Goal: Task Accomplishment & Management: Use online tool/utility

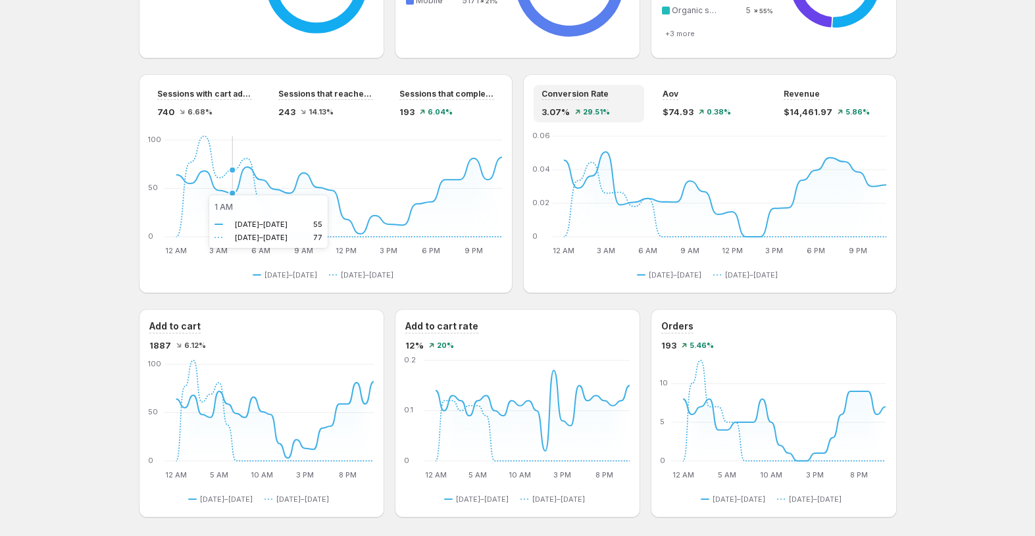
scroll to position [1017, 0]
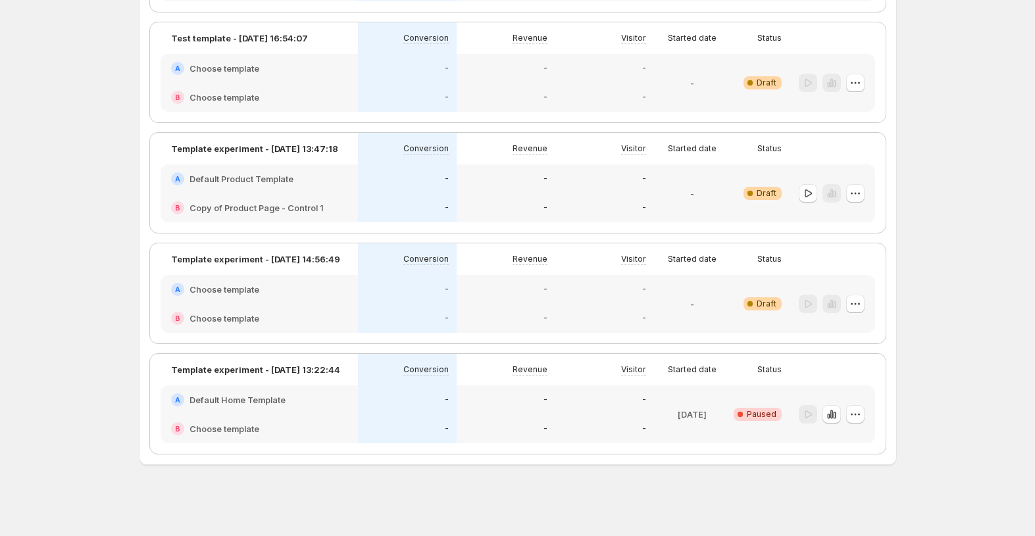
scroll to position [205, 0]
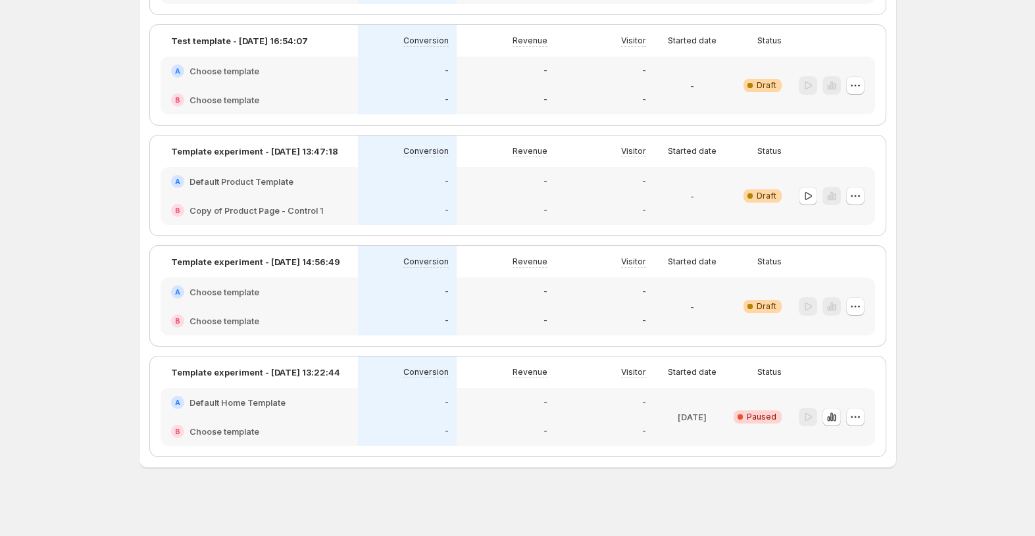
click at [346, 195] on div "A Default Product Template" at bounding box center [259, 181] width 197 height 29
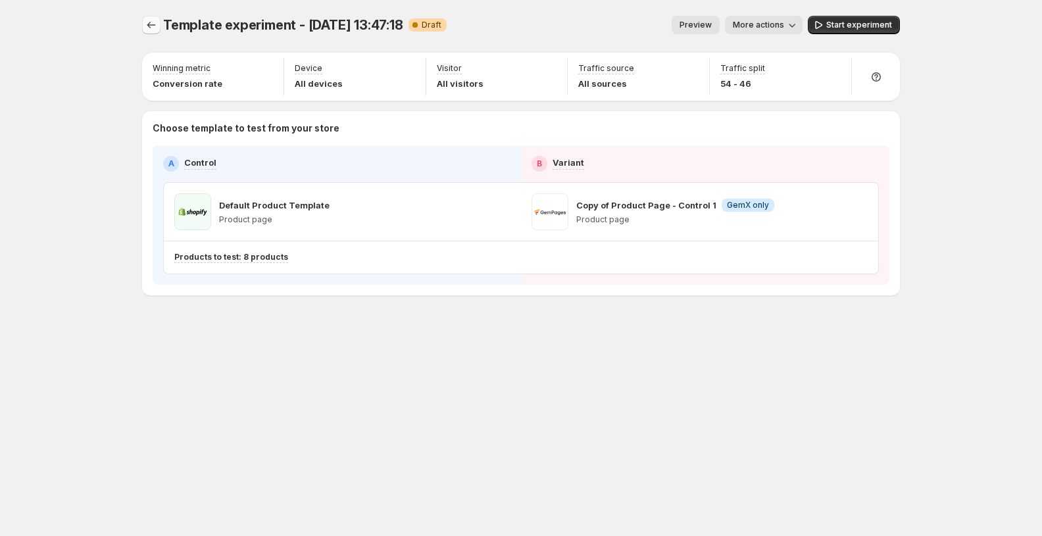
click at [150, 24] on icon "Experiments" at bounding box center [151, 24] width 13 height 13
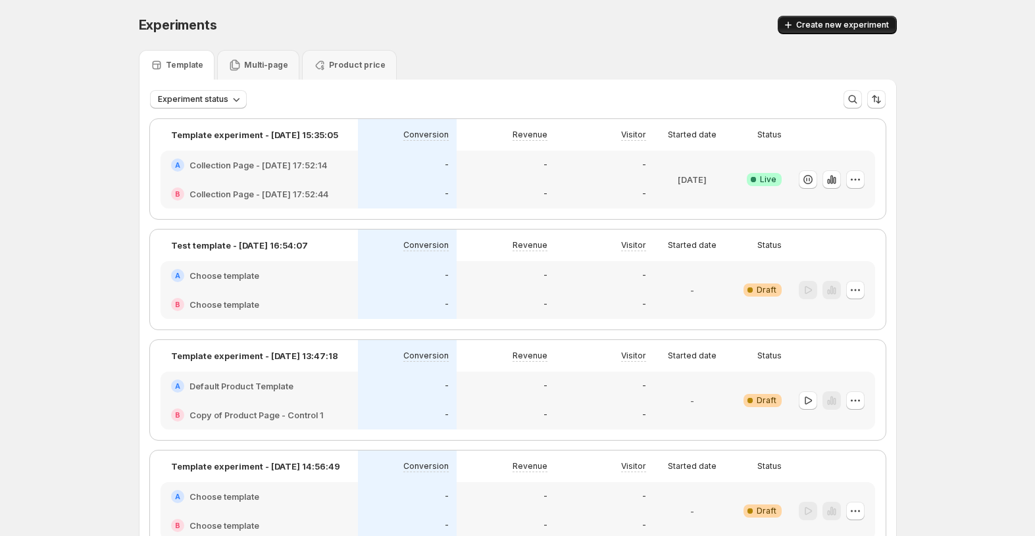
click at [832, 18] on button "Create new experiment" at bounding box center [837, 25] width 119 height 18
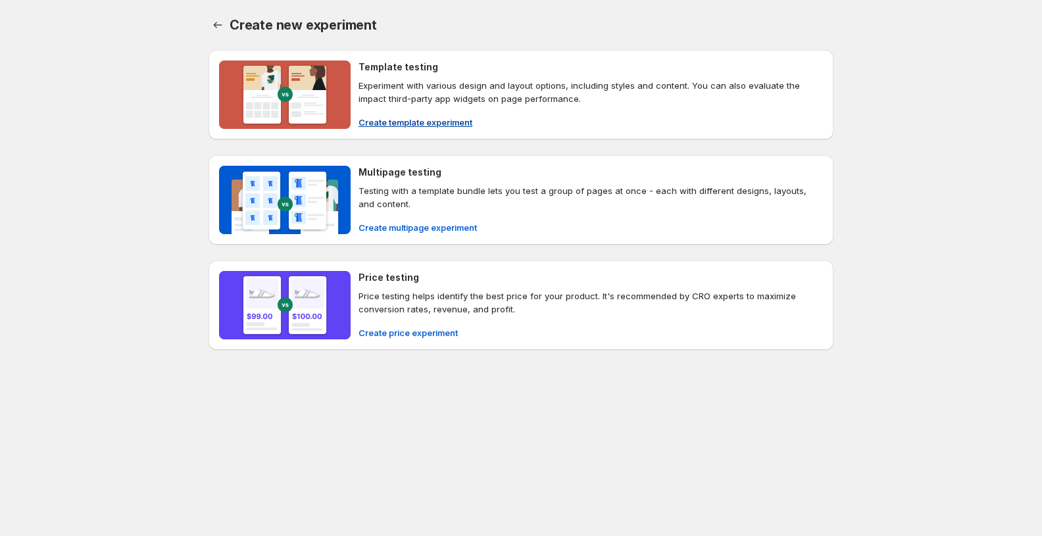
click at [411, 124] on span "Create template experiment" at bounding box center [416, 122] width 114 height 13
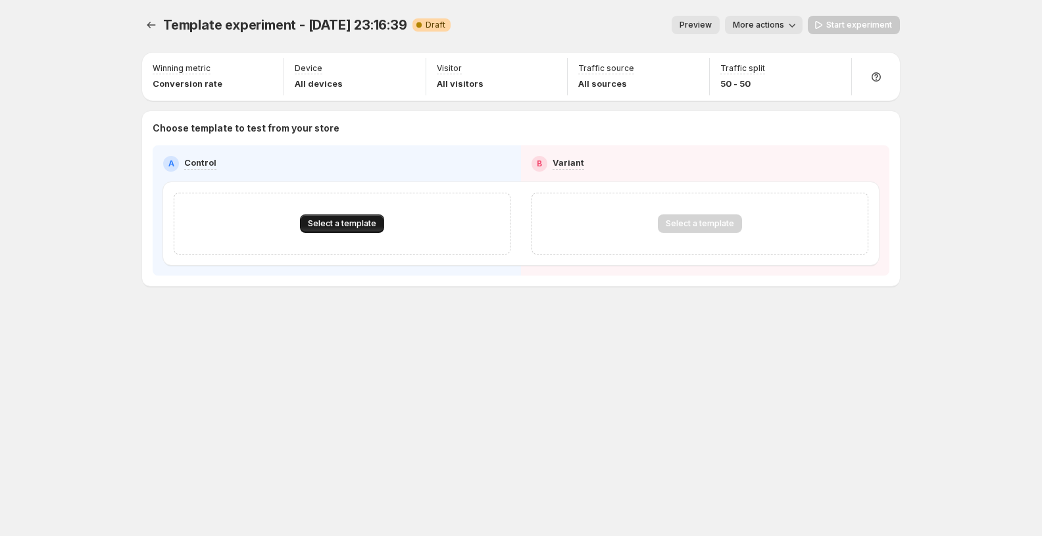
click at [361, 226] on span "Select a template" at bounding box center [342, 223] width 68 height 11
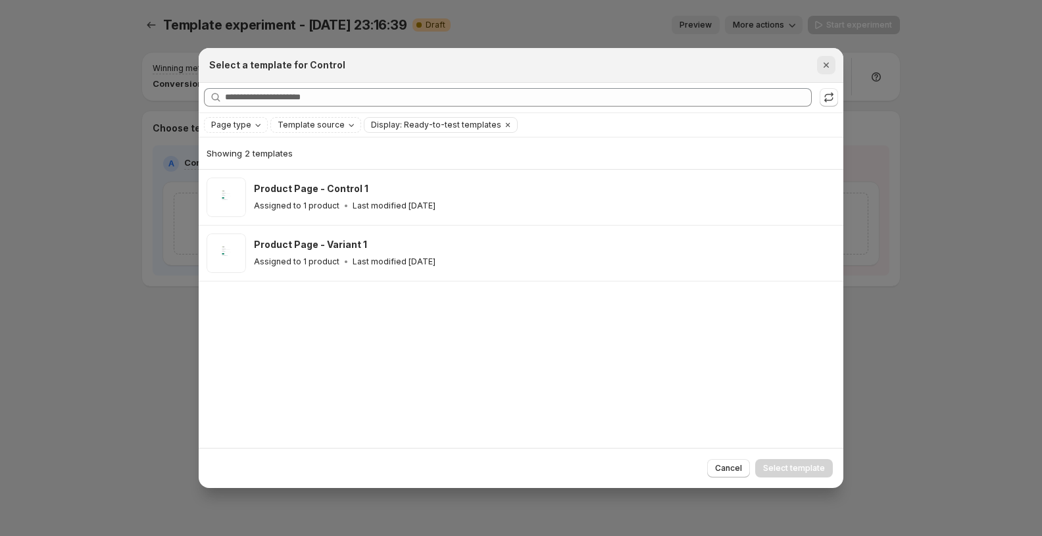
click at [825, 68] on icon "Close" at bounding box center [826, 65] width 13 height 13
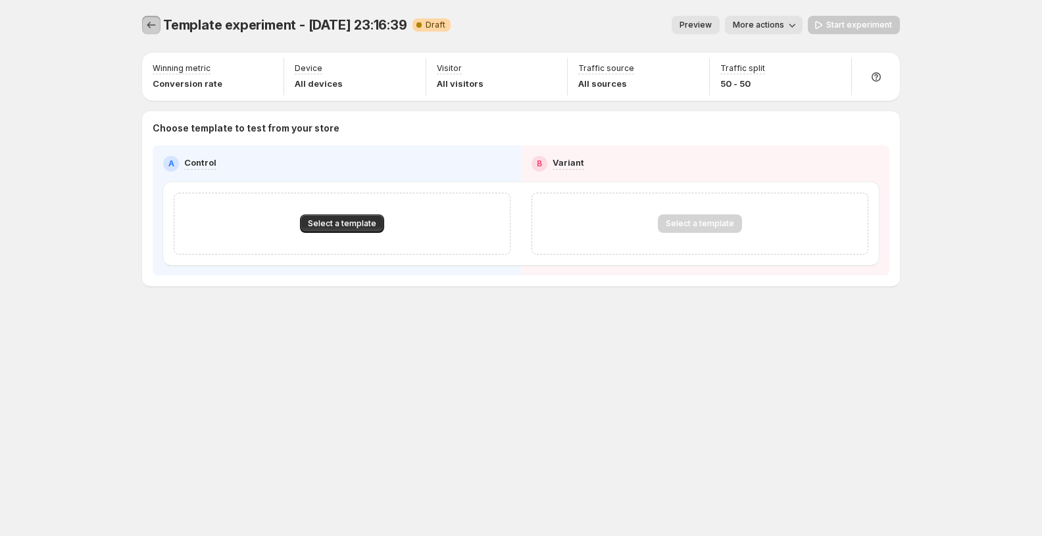
click at [147, 26] on icon "Experiments" at bounding box center [151, 25] width 9 height 7
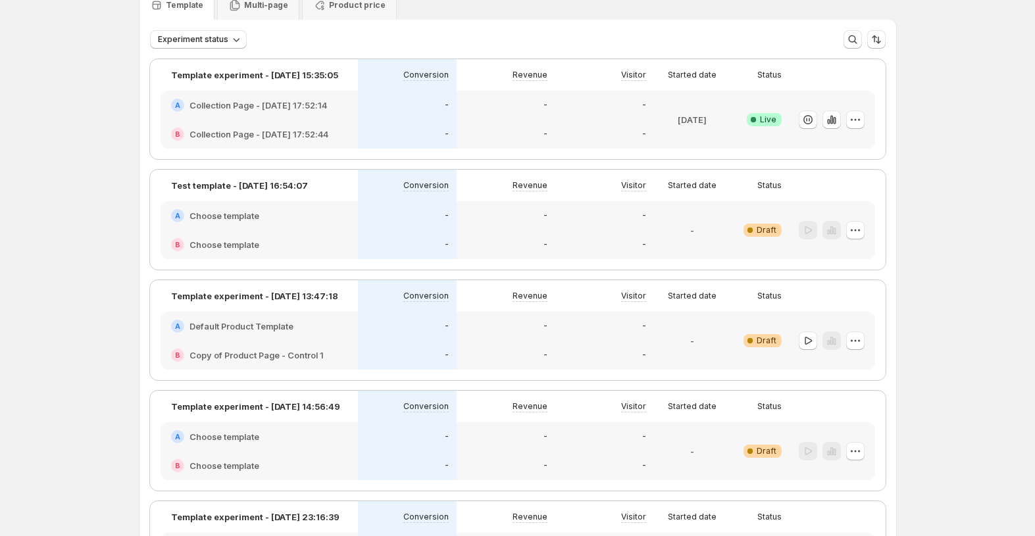
scroll to position [61, 0]
click at [859, 343] on icon "button" at bounding box center [855, 339] width 13 height 13
click at [854, 365] on span "Edit" at bounding box center [868, 366] width 95 height 13
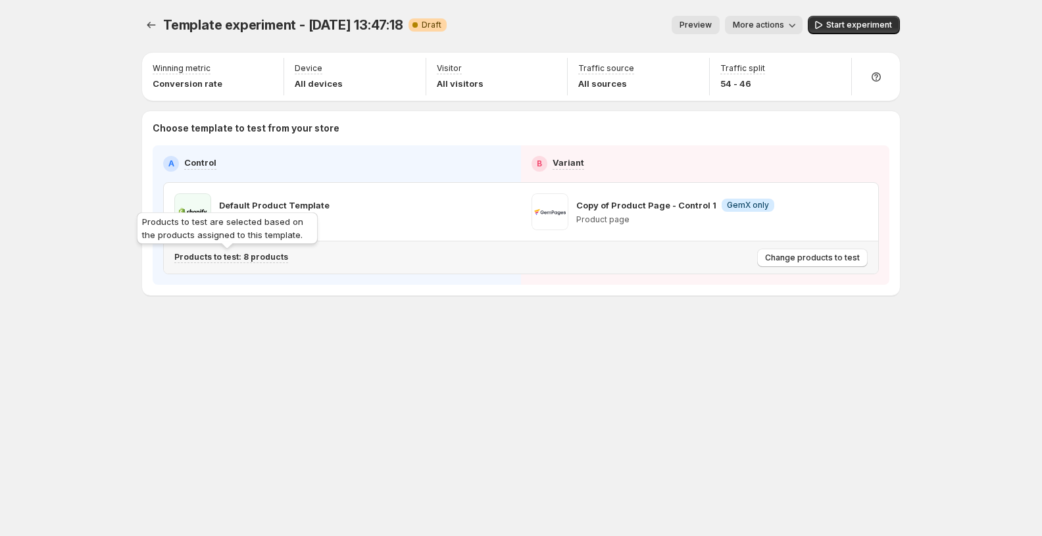
click at [265, 262] on p "Products to test: 8 products" at bounding box center [231, 257] width 114 height 11
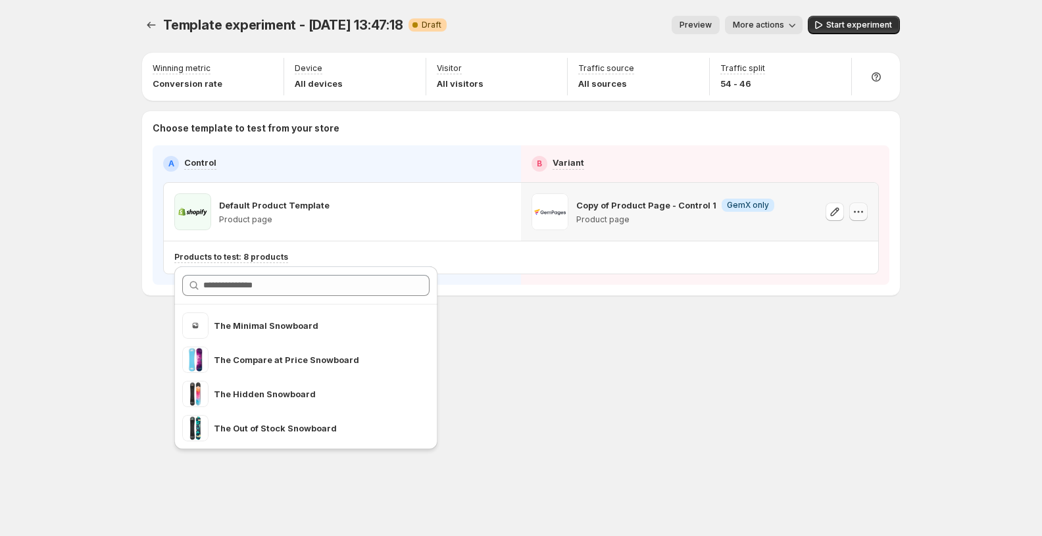
click at [859, 213] on icon "button" at bounding box center [858, 211] width 13 height 13
click at [847, 239] on span "Change template" at bounding box center [859, 239] width 71 height 11
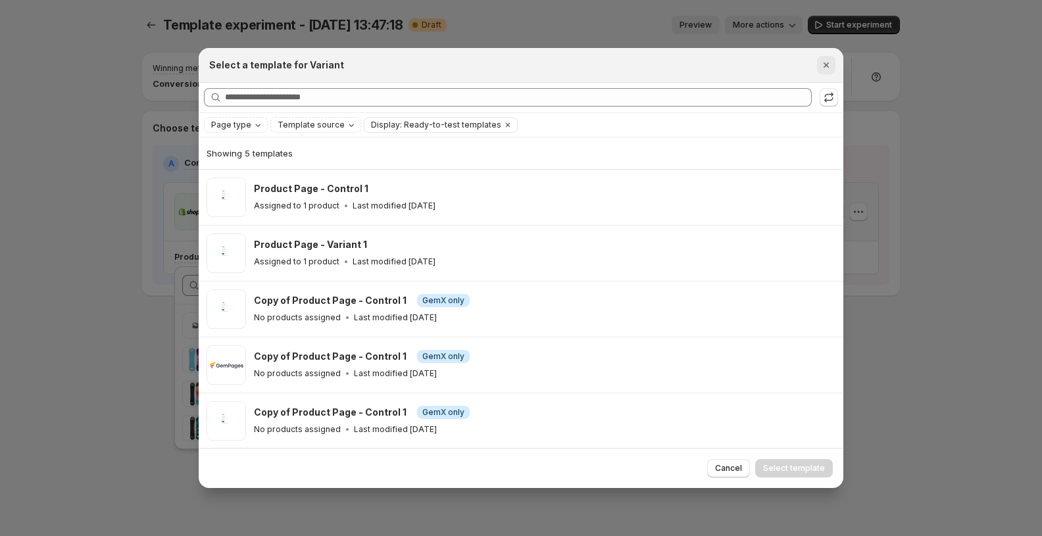
click at [831, 66] on icon "Close" at bounding box center [826, 65] width 13 height 13
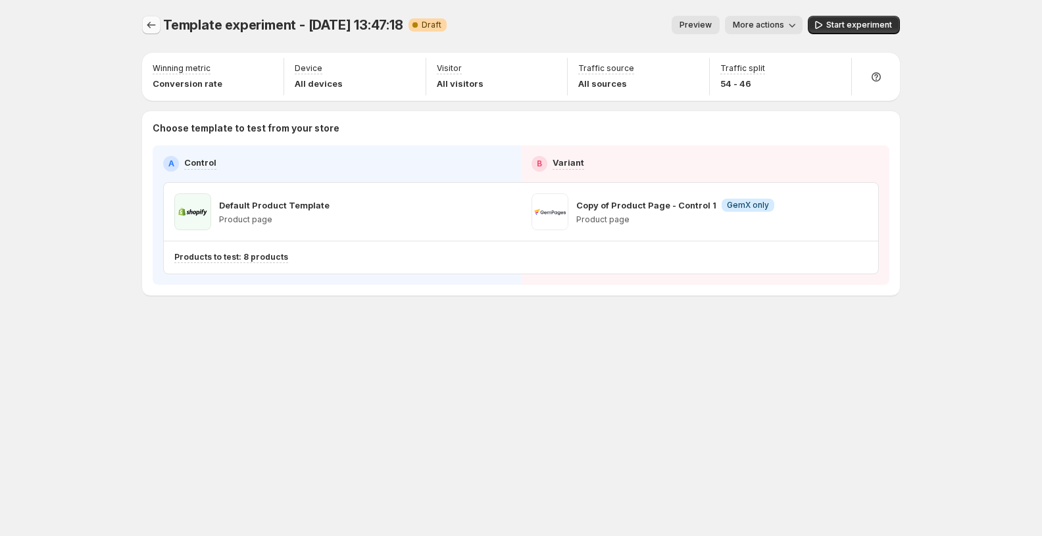
click at [155, 28] on icon "Experiments" at bounding box center [151, 24] width 13 height 13
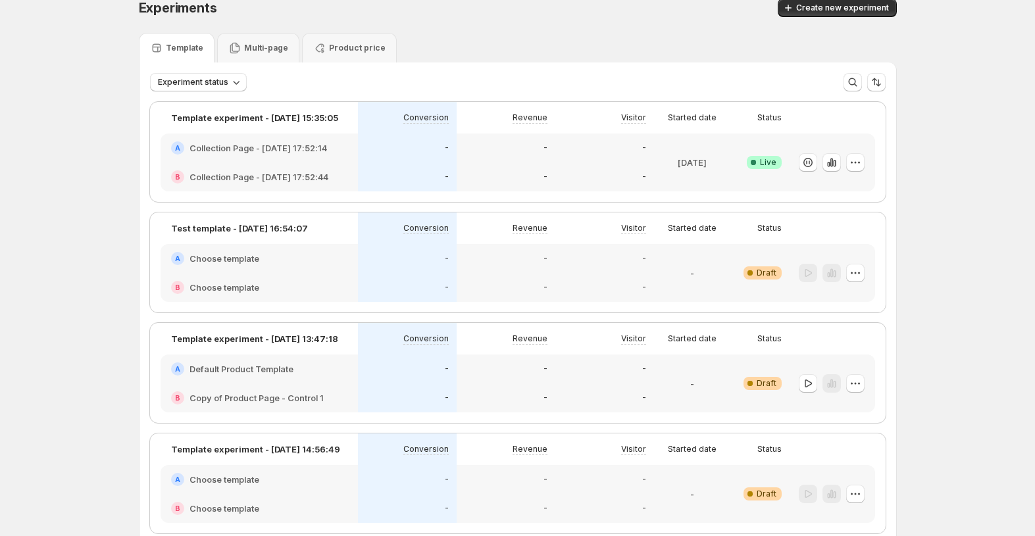
scroll to position [18, 0]
click at [282, 46] on p "Multi-page" at bounding box center [266, 47] width 44 height 11
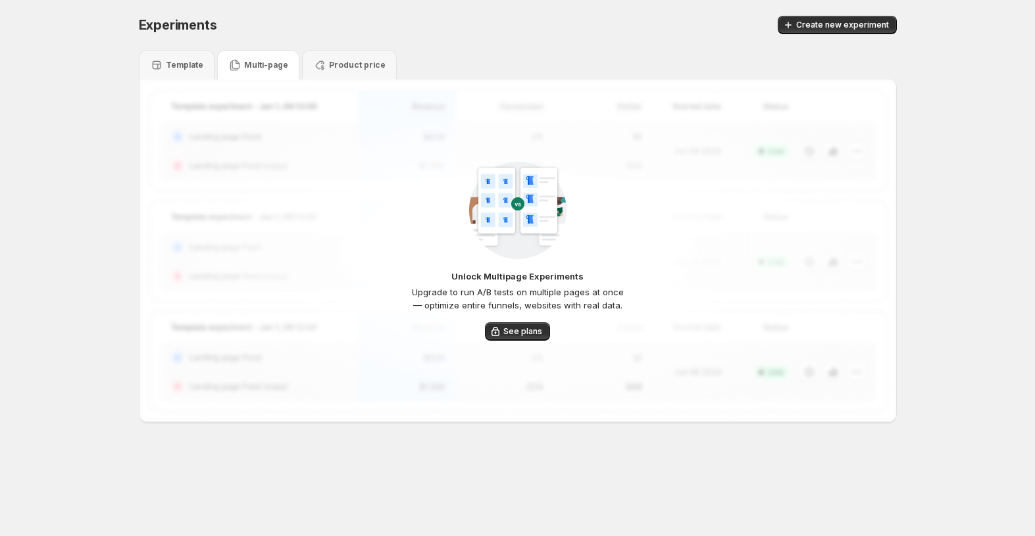
scroll to position [0, 0]
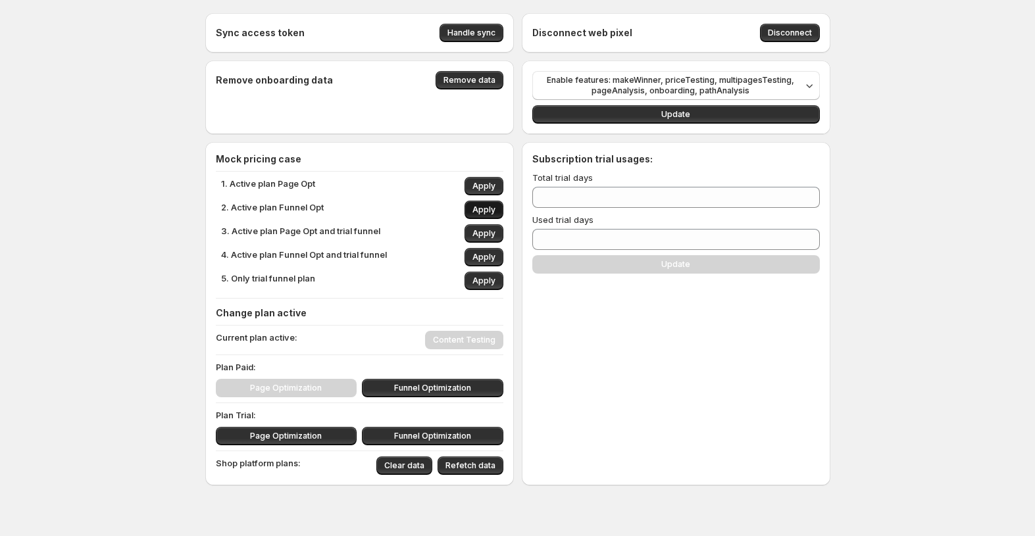
click at [490, 211] on span "Apply" at bounding box center [483, 210] width 23 height 11
click at [468, 390] on span "Funnel Optimization" at bounding box center [432, 388] width 77 height 11
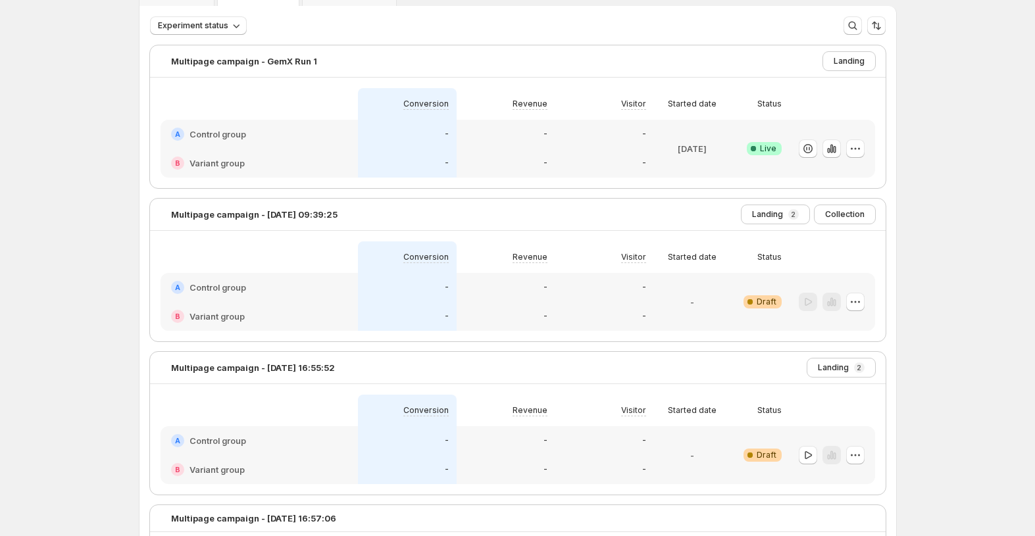
scroll to position [72, 0]
click at [865, 305] on button "button" at bounding box center [855, 303] width 18 height 18
click at [861, 326] on span "Edit" at bounding box center [868, 330] width 64 height 13
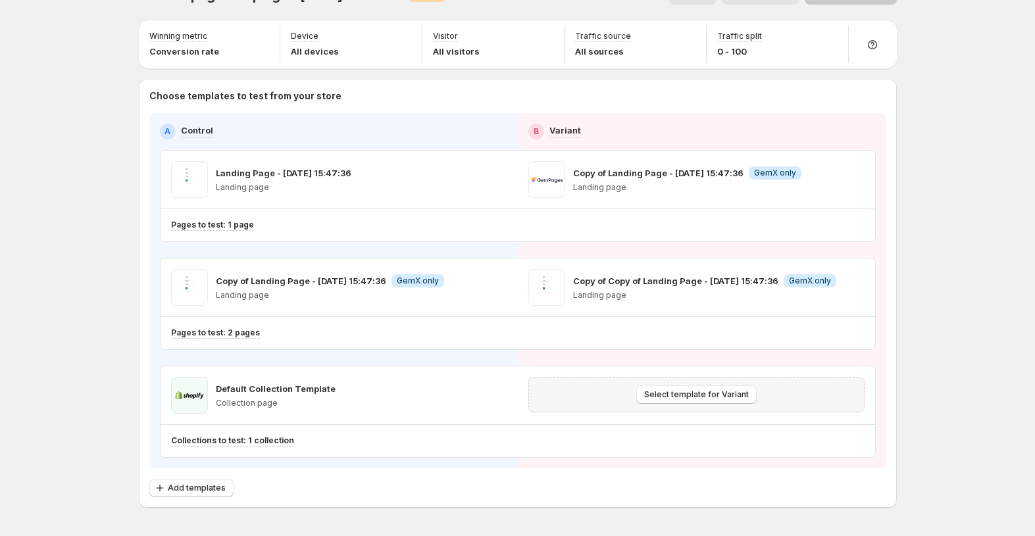
scroll to position [28, 0]
click at [859, 446] on icon "button" at bounding box center [855, 443] width 9 height 10
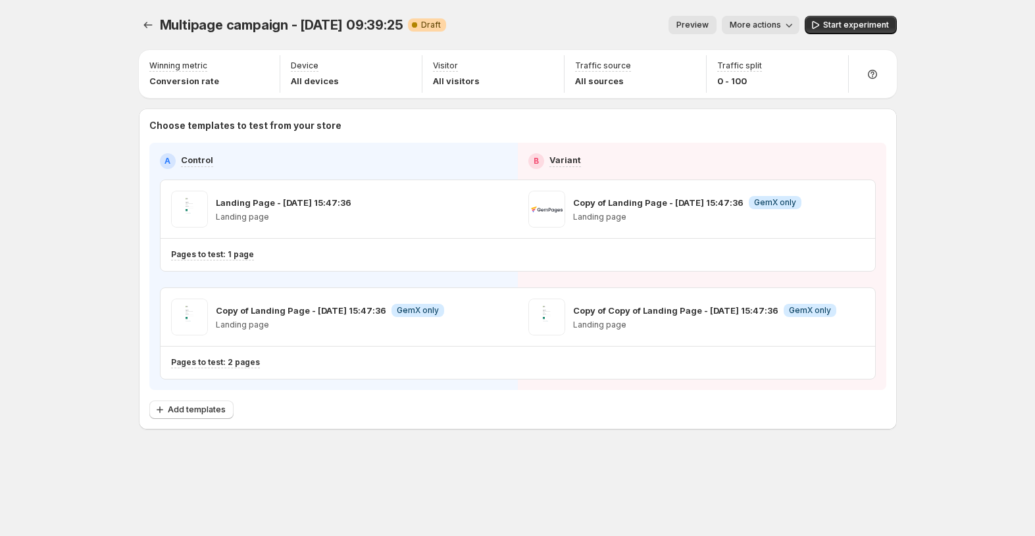
scroll to position [0, 0]
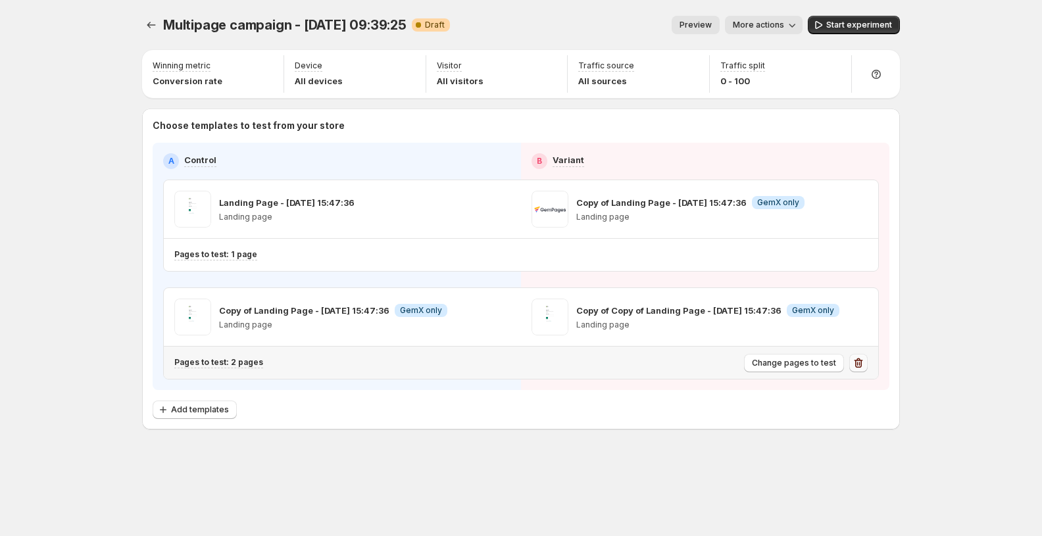
click at [865, 360] on button "button" at bounding box center [859, 363] width 18 height 18
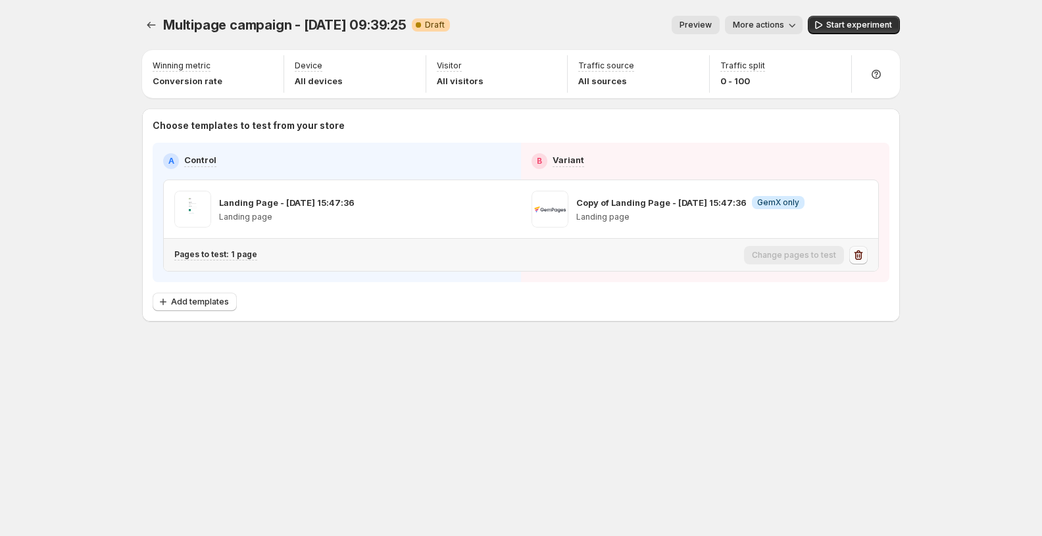
click at [858, 259] on icon "button" at bounding box center [859, 255] width 9 height 10
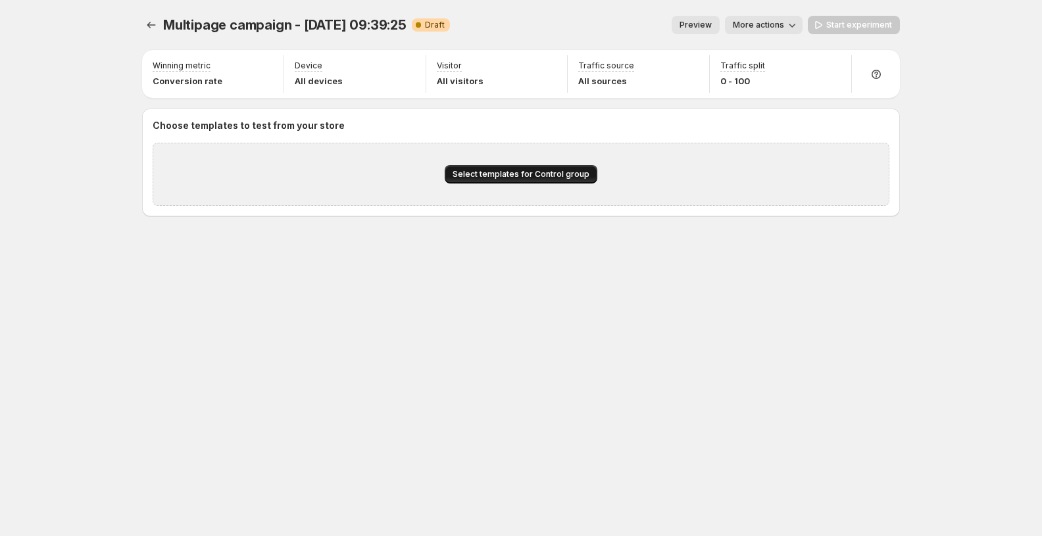
click at [511, 171] on span "Select templates for Control group" at bounding box center [521, 174] width 137 height 11
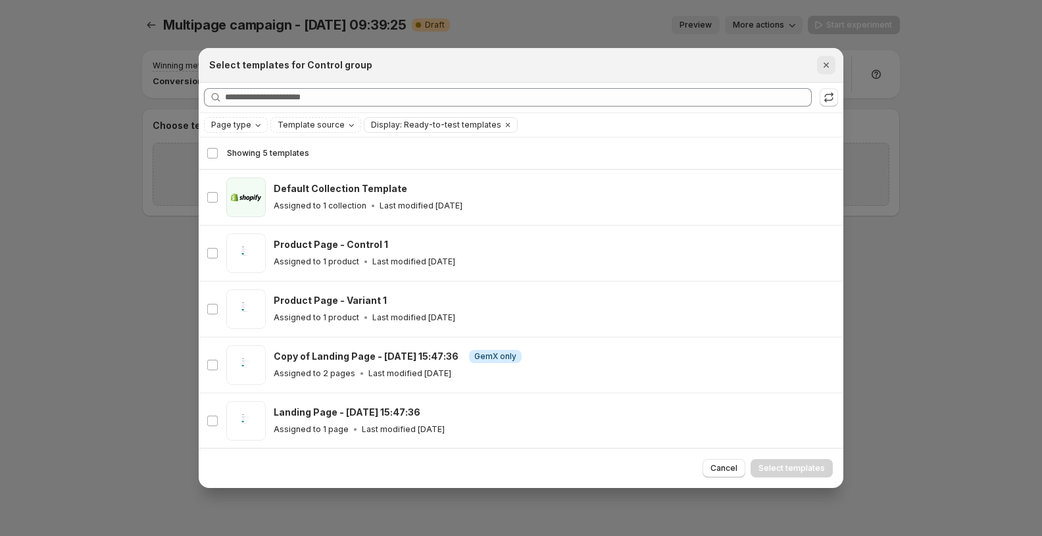
click at [827, 64] on icon "Close" at bounding box center [826, 65] width 5 height 5
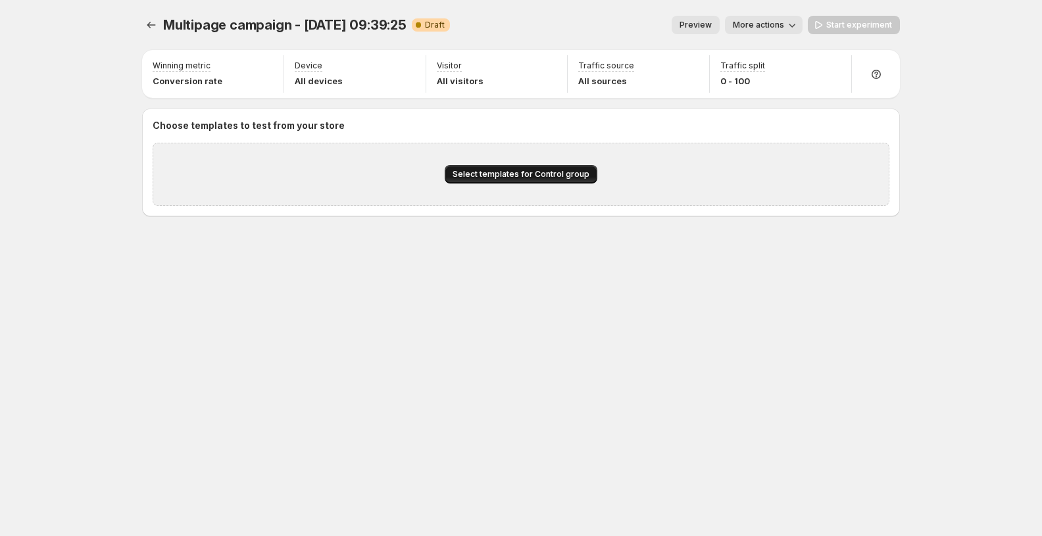
click at [526, 170] on span "Select templates for Control group" at bounding box center [521, 174] width 137 height 11
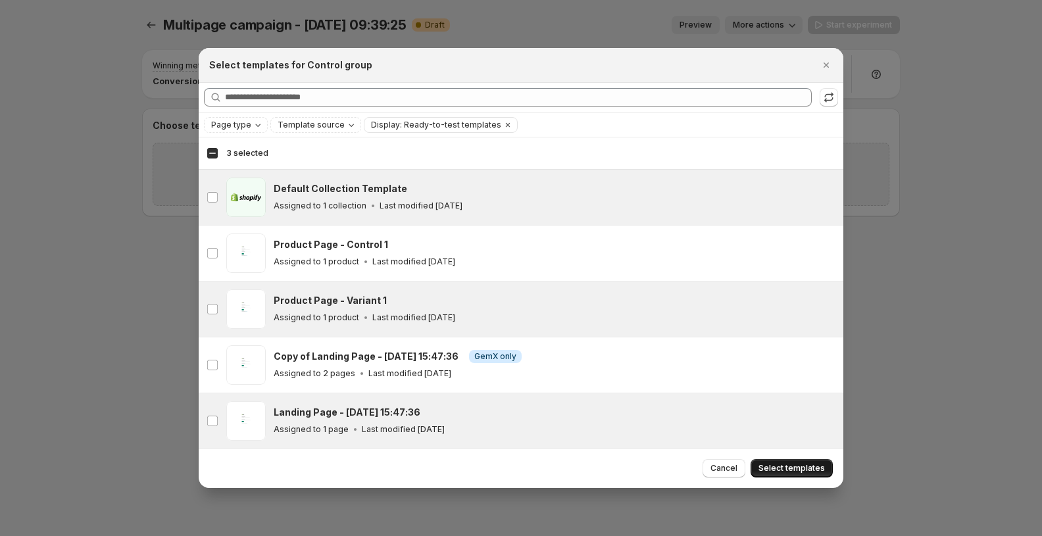
click at [807, 463] on button "Select templates" at bounding box center [792, 468] width 82 height 18
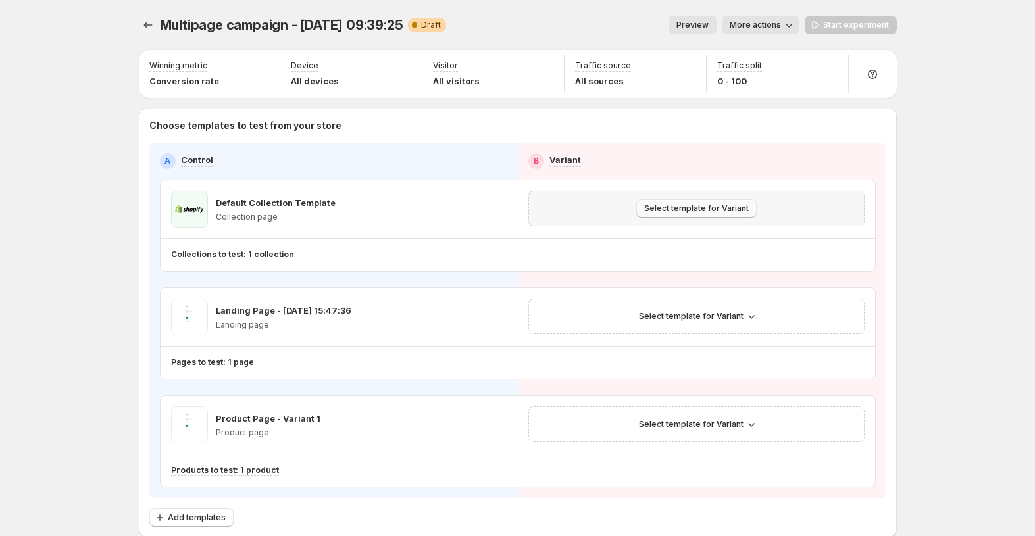
click at [694, 207] on span "Select template for Variant" at bounding box center [696, 208] width 105 height 11
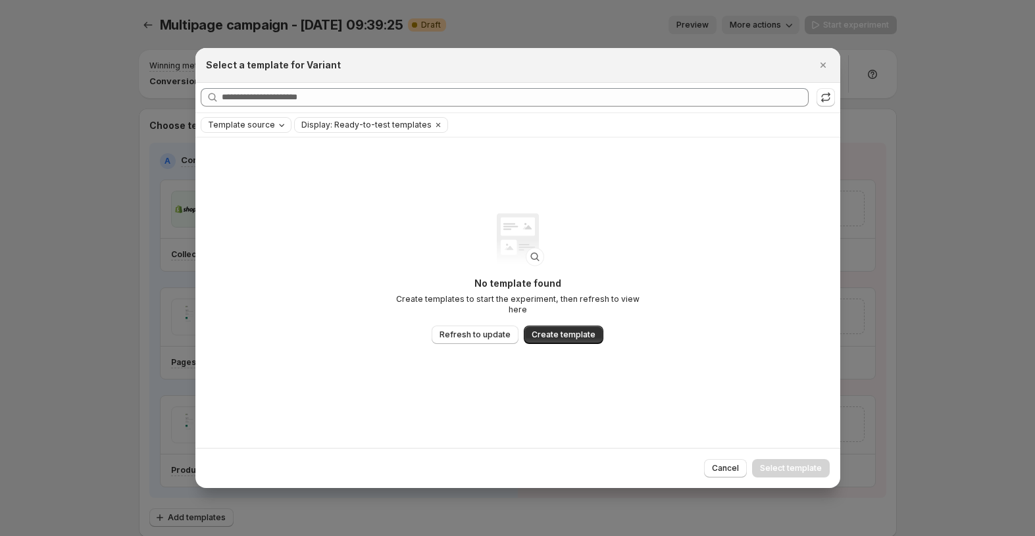
click at [279, 125] on icon "Template source" at bounding box center [281, 125] width 5 height 3
click at [268, 126] on span "Template source" at bounding box center [241, 125] width 67 height 11
click at [825, 65] on icon "Close" at bounding box center [823, 65] width 13 height 13
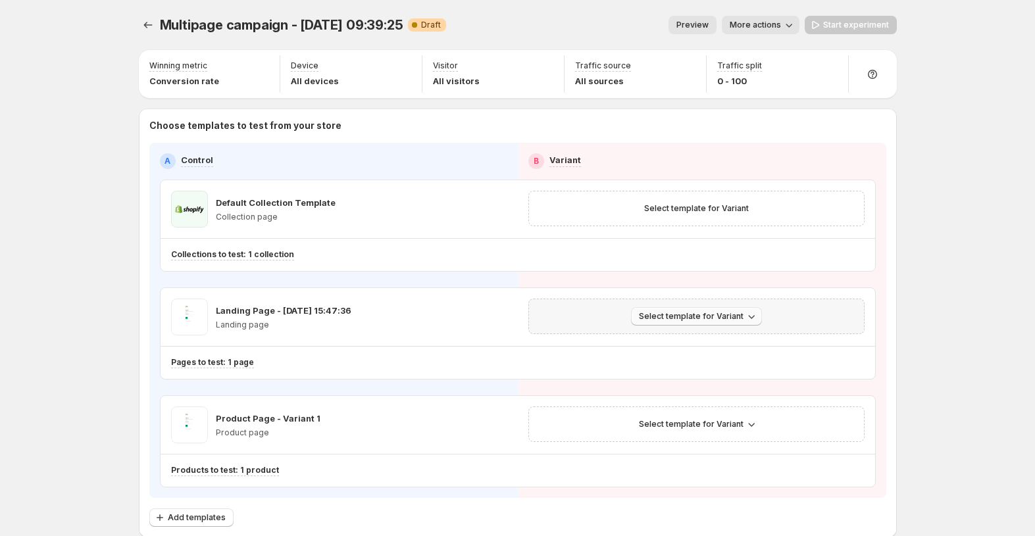
click at [727, 317] on span "Select template for Variant" at bounding box center [691, 316] width 105 height 11
click at [734, 343] on span "Select an existing template" at bounding box center [690, 344] width 111 height 11
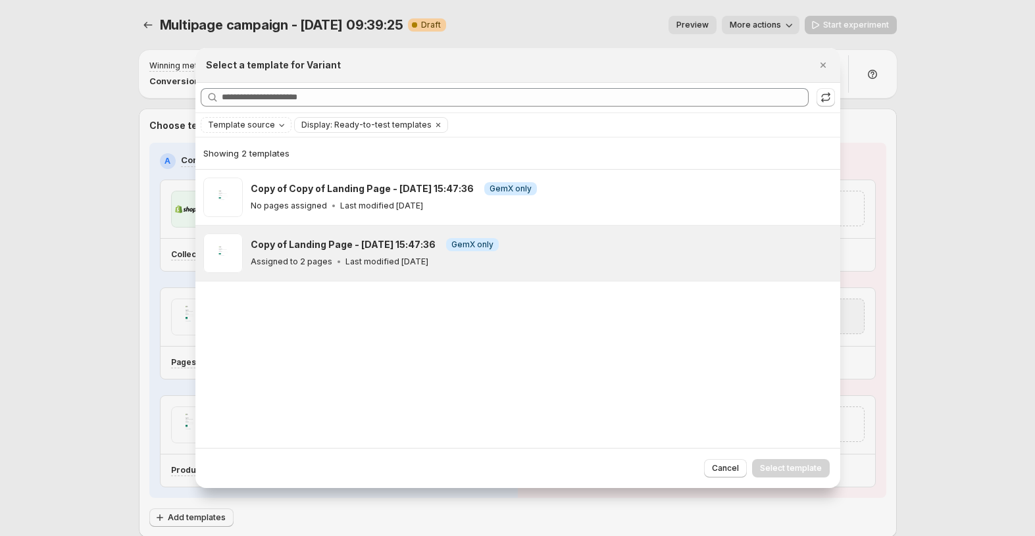
click at [397, 250] on h3 "Copy of Landing Page - Jun 5, 15:47:36" at bounding box center [343, 244] width 185 height 13
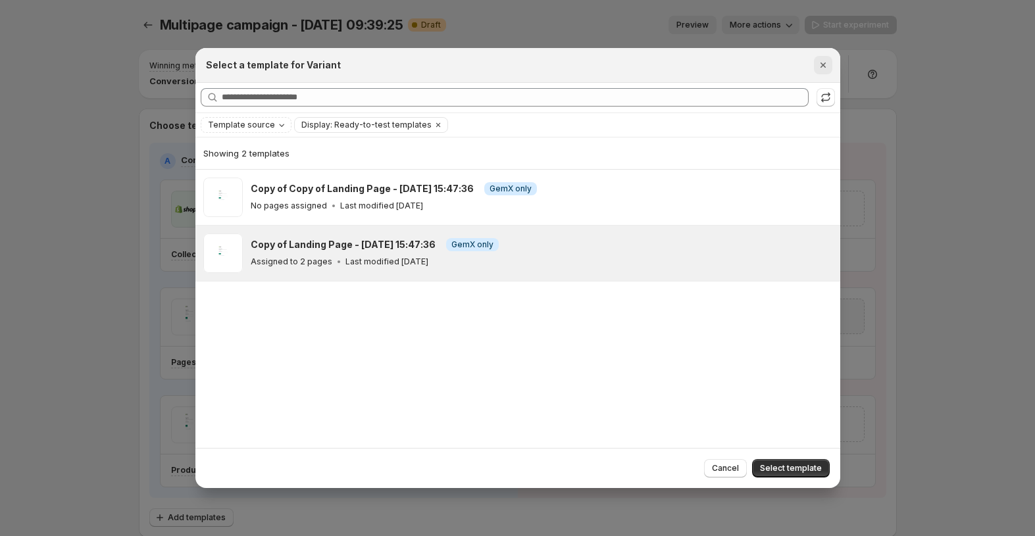
click at [828, 68] on icon "Close" at bounding box center [823, 65] width 13 height 13
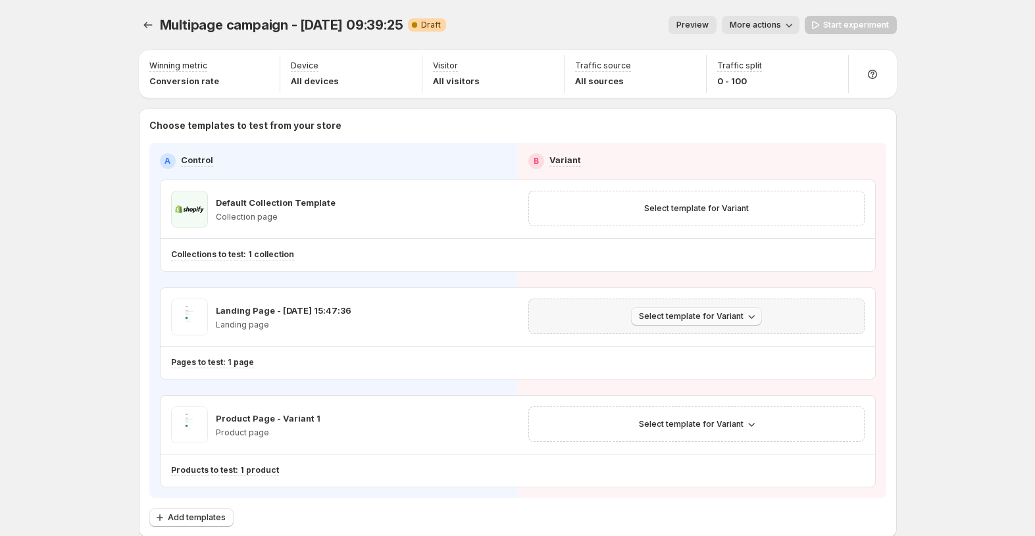
click at [720, 315] on span "Select template for Variant" at bounding box center [691, 316] width 105 height 11
click at [673, 345] on span "Select an existing template" at bounding box center [690, 344] width 111 height 11
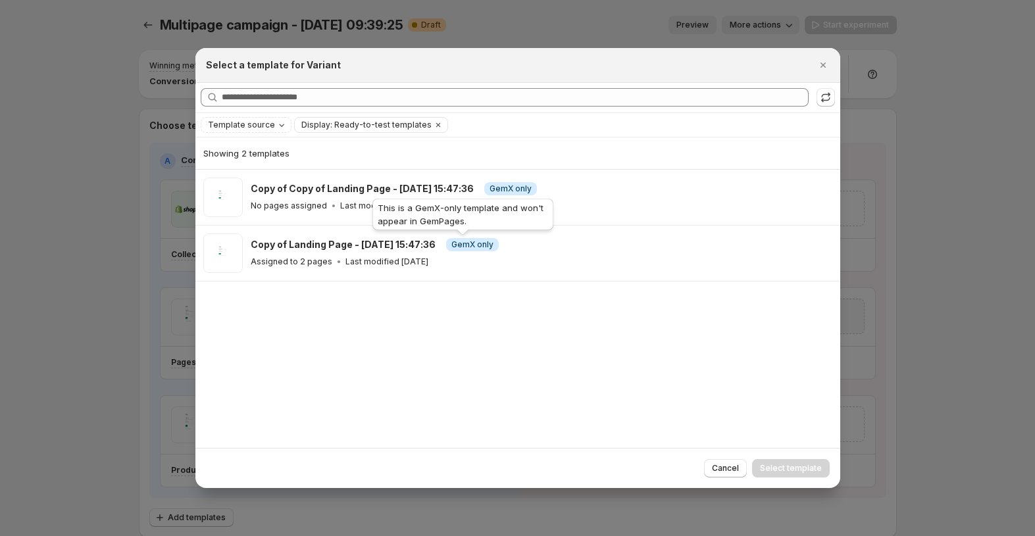
click at [449, 219] on div "This is a GemX-only template and won't appear in GemPages." at bounding box center [463, 217] width 186 height 42
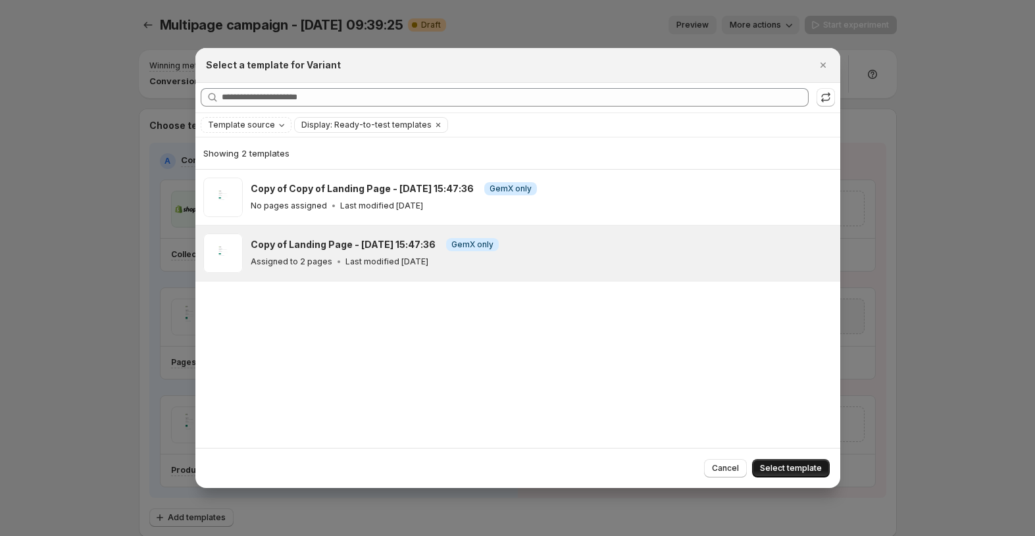
click at [793, 469] on span "Select template" at bounding box center [791, 468] width 62 height 11
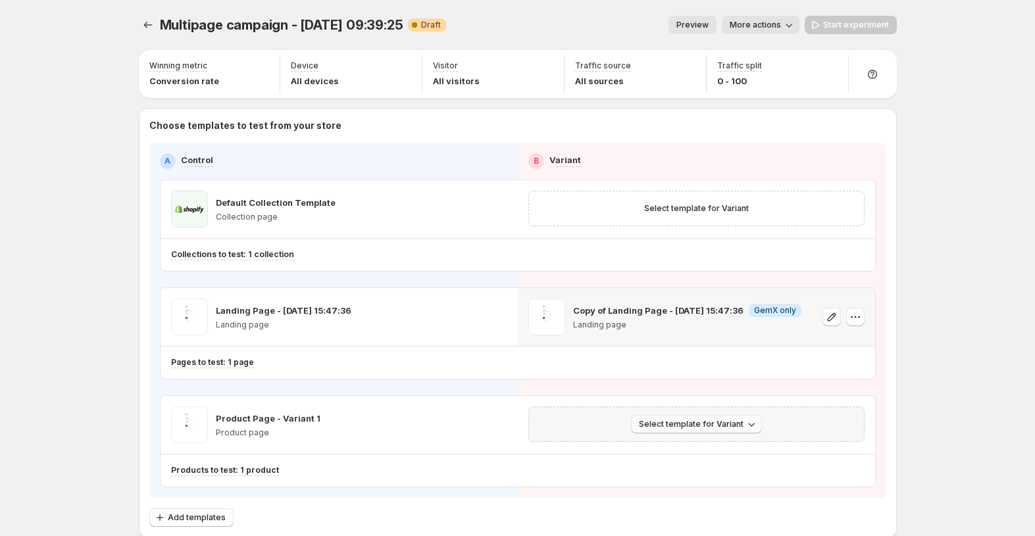
click at [718, 425] on span "Select template for Variant" at bounding box center [691, 424] width 105 height 11
click at [723, 448] on span "Select an existing template" at bounding box center [690, 452] width 111 height 11
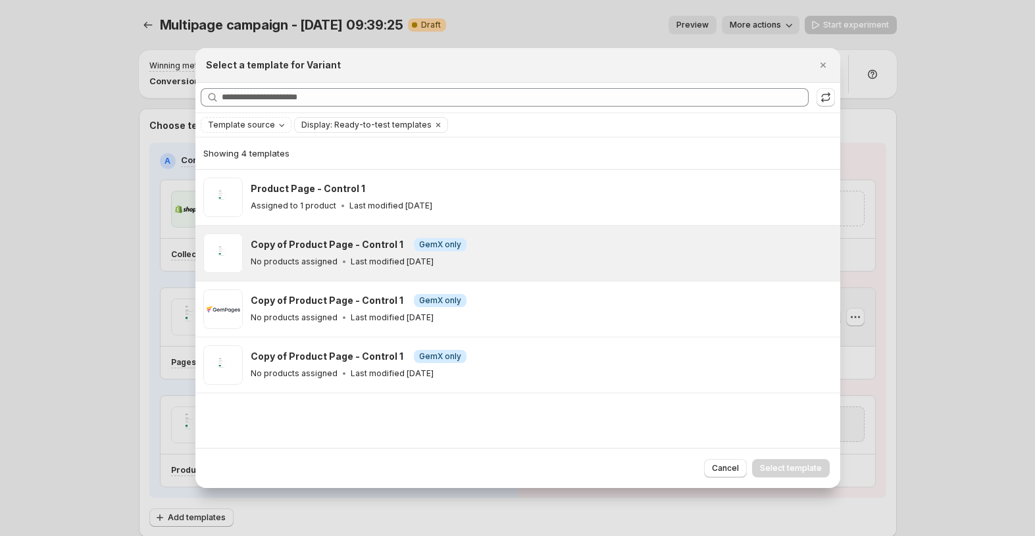
click at [496, 251] on div "Copy of Product Page - Control 1 Info GemX only No products assigned Last modif…" at bounding box center [540, 253] width 578 height 30
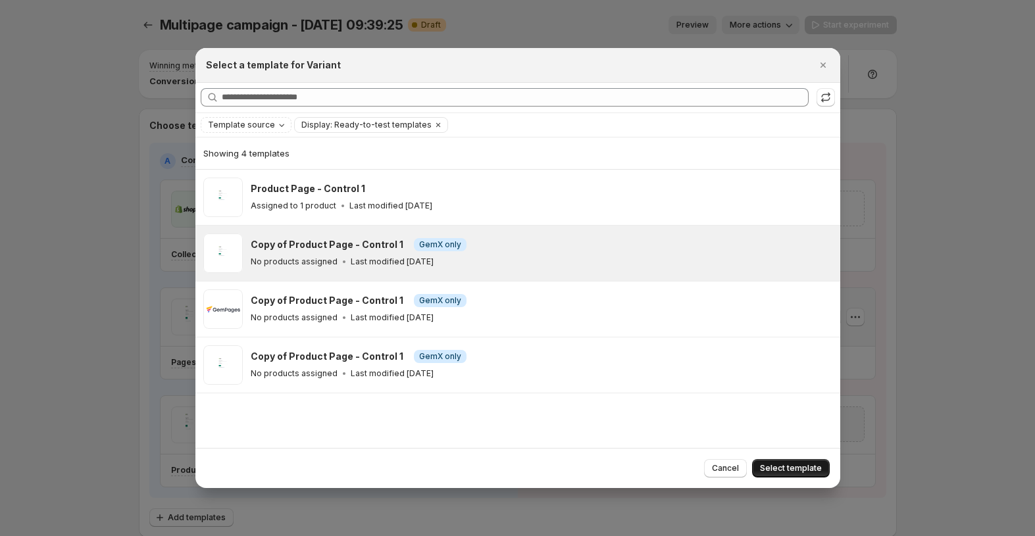
click at [798, 469] on span "Select template" at bounding box center [791, 468] width 62 height 11
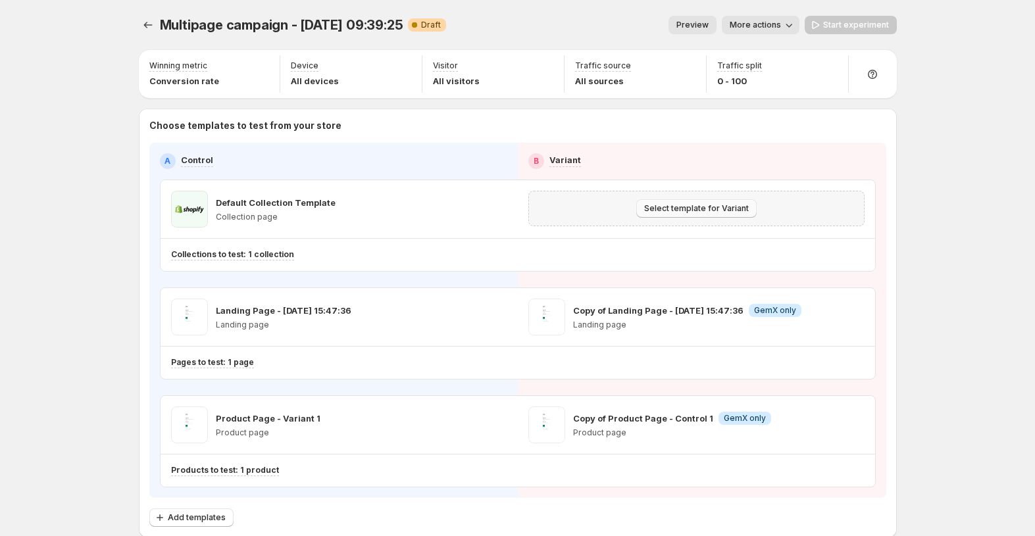
click at [679, 206] on span "Select template for Variant" at bounding box center [696, 208] width 105 height 11
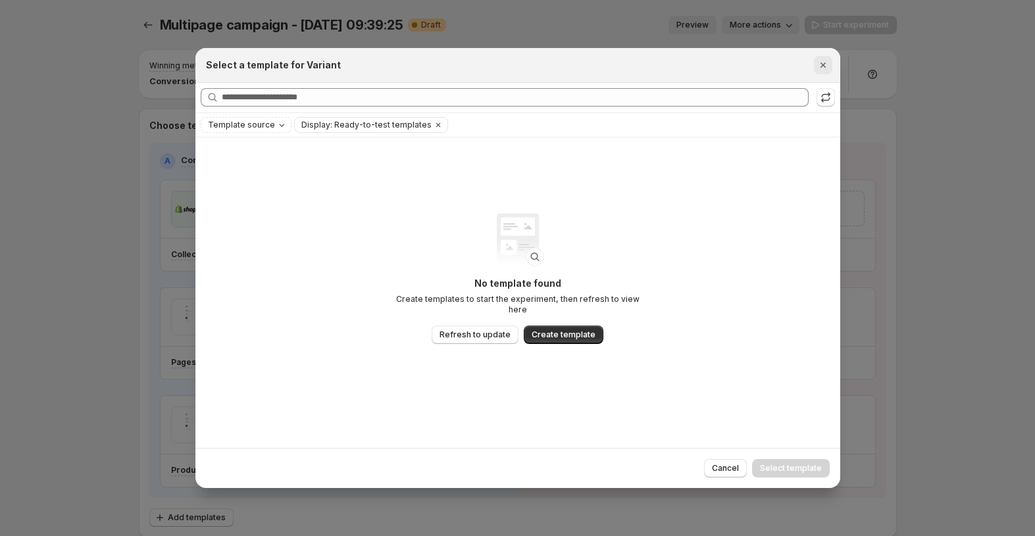
click at [825, 64] on icon "Close" at bounding box center [823, 65] width 13 height 13
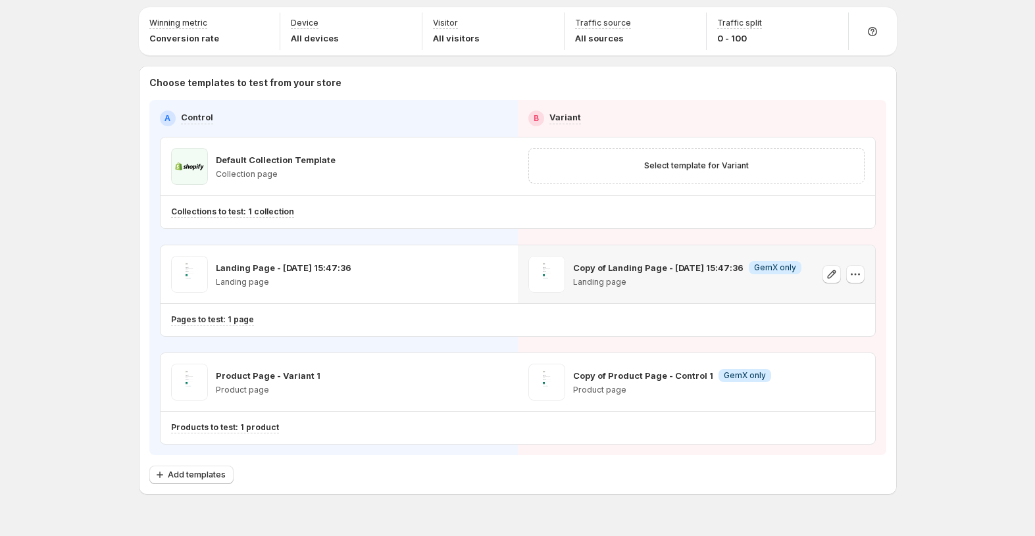
scroll to position [43, 0]
click at [686, 166] on span "Select template for Variant" at bounding box center [696, 165] width 105 height 11
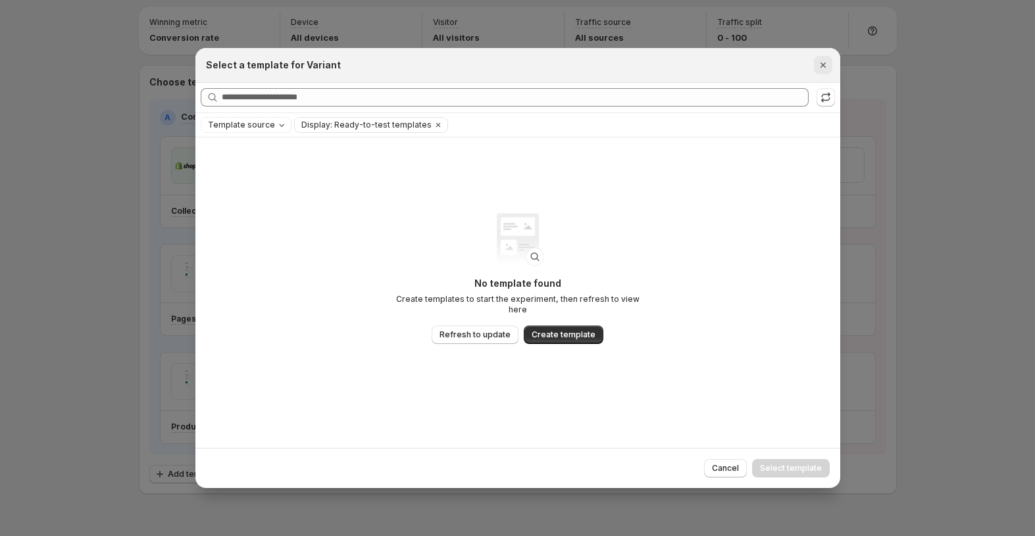
click at [827, 68] on icon "Close" at bounding box center [823, 65] width 13 height 13
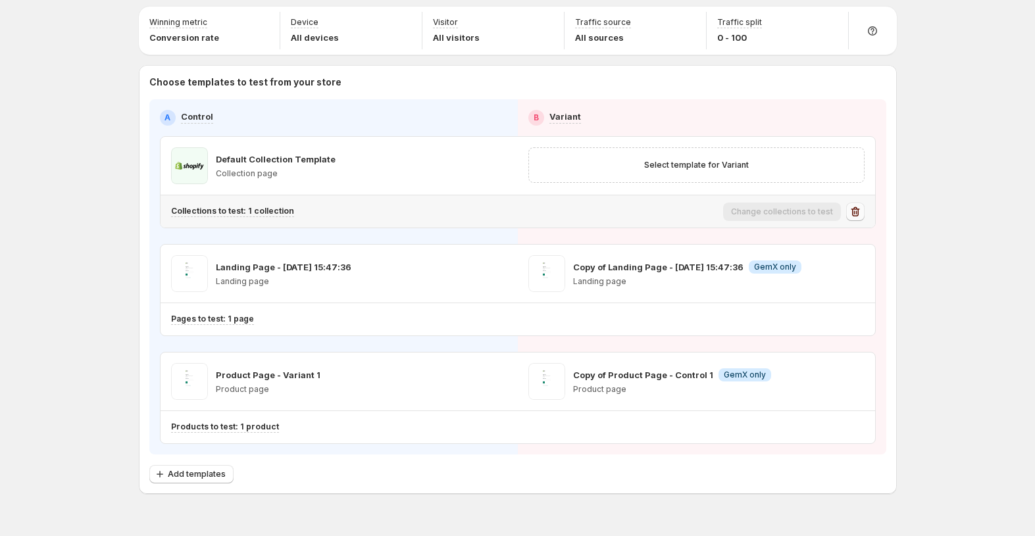
click at [862, 211] on icon "button" at bounding box center [855, 211] width 13 height 13
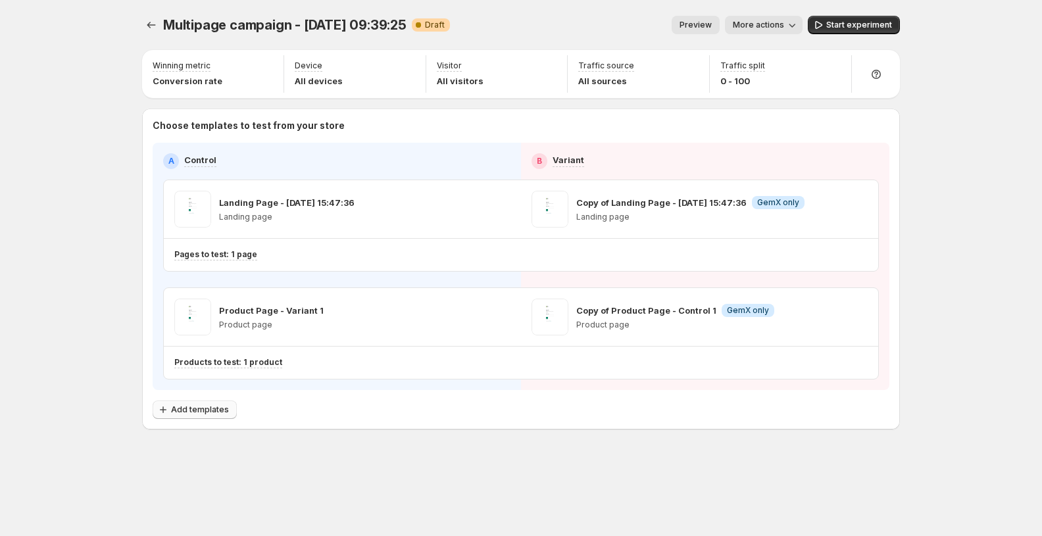
click at [214, 412] on span "Add templates" at bounding box center [200, 410] width 58 height 11
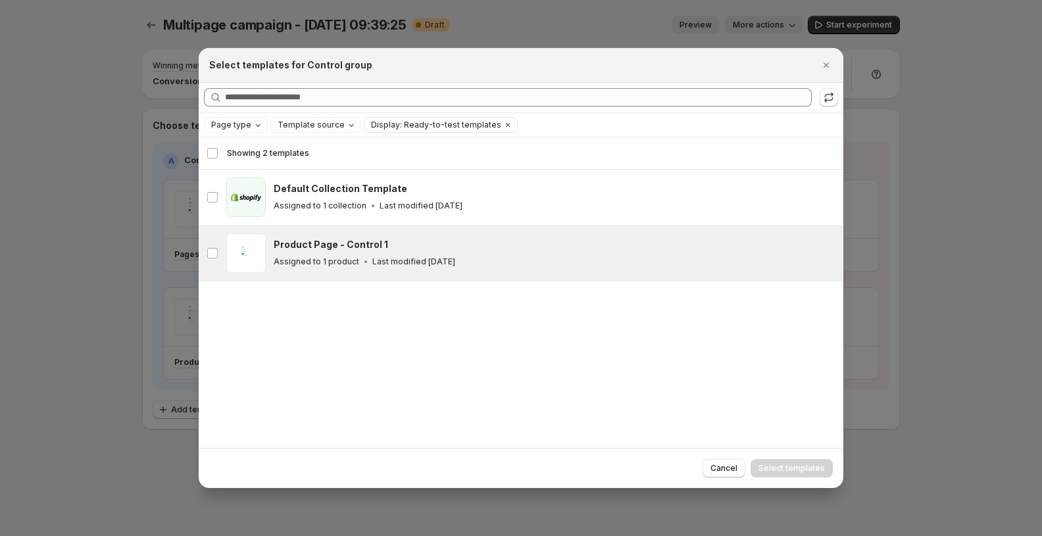
click at [426, 249] on div "Product Page - Control 1" at bounding box center [553, 244] width 558 height 13
click at [796, 468] on span "Select templates" at bounding box center [792, 468] width 66 height 11
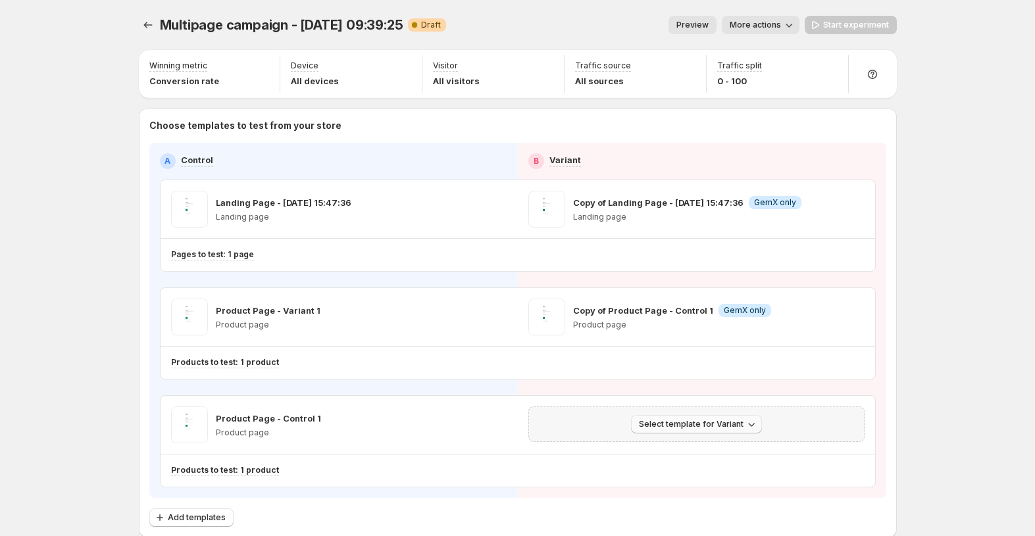
click at [740, 425] on span "Select template for Variant" at bounding box center [691, 424] width 105 height 11
click at [726, 446] on span "Select an existing template" at bounding box center [702, 452] width 134 height 13
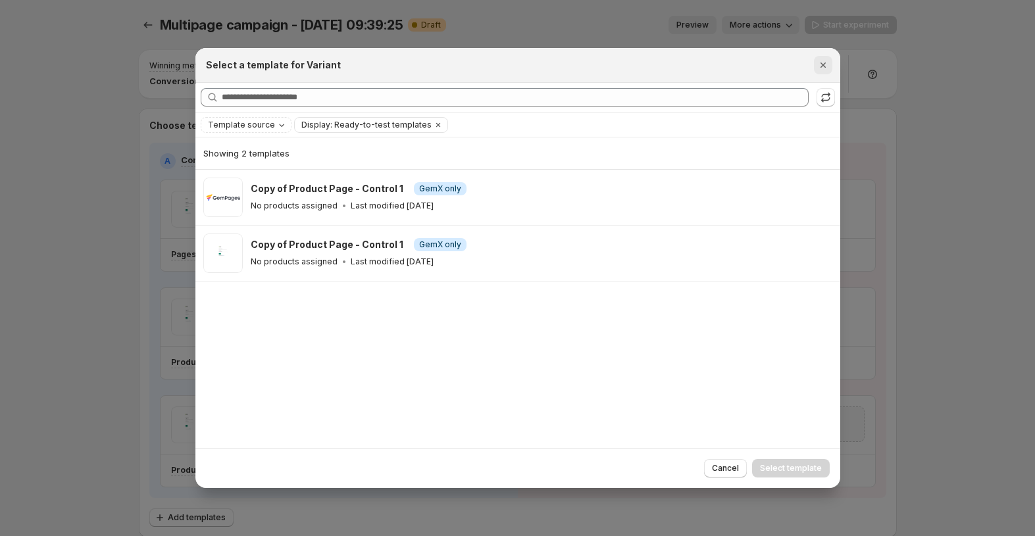
click at [827, 66] on icon "Close" at bounding box center [823, 65] width 13 height 13
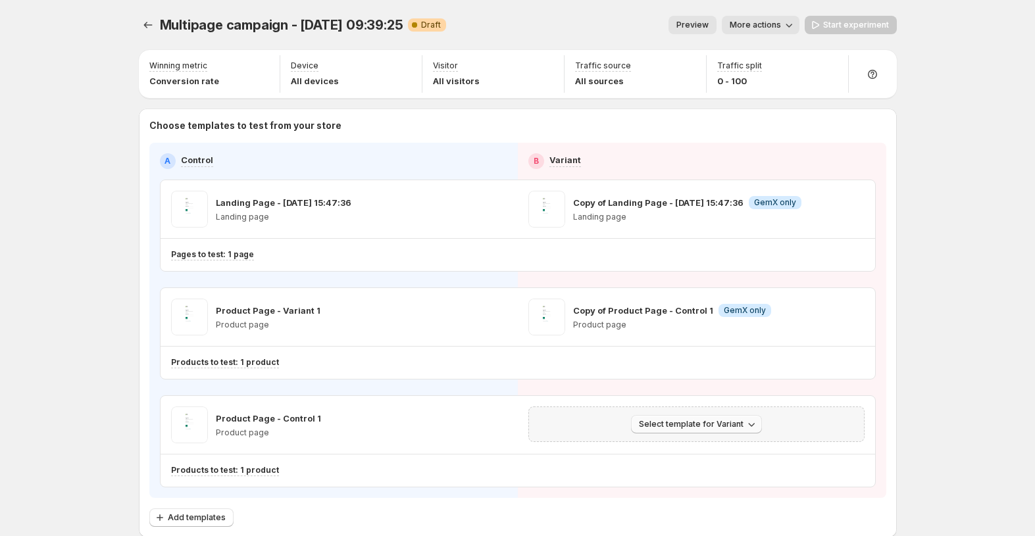
click at [714, 428] on span "Select template for Variant" at bounding box center [691, 424] width 105 height 11
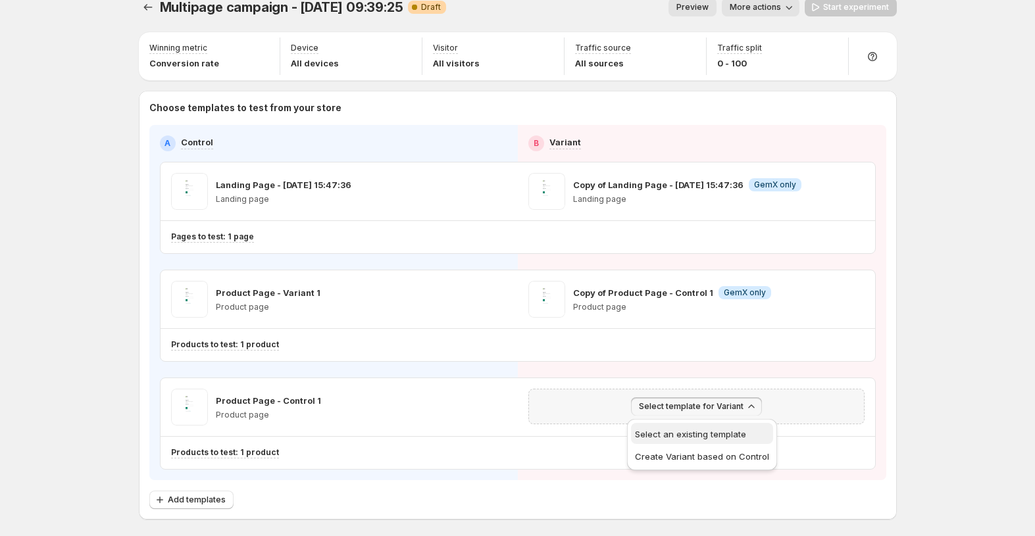
scroll to position [20, 0]
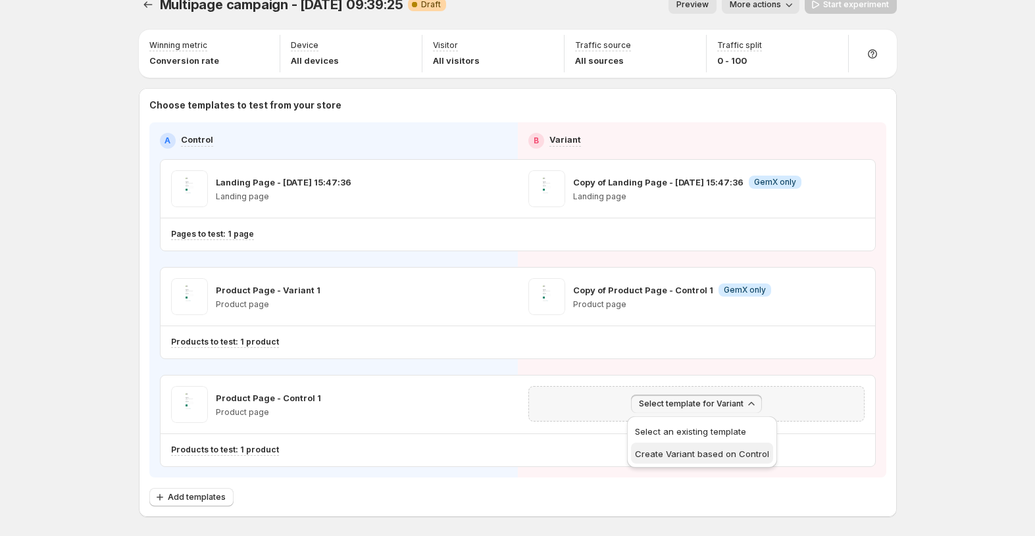
click at [726, 453] on span "Create Variant based on Control" at bounding box center [702, 454] width 134 height 11
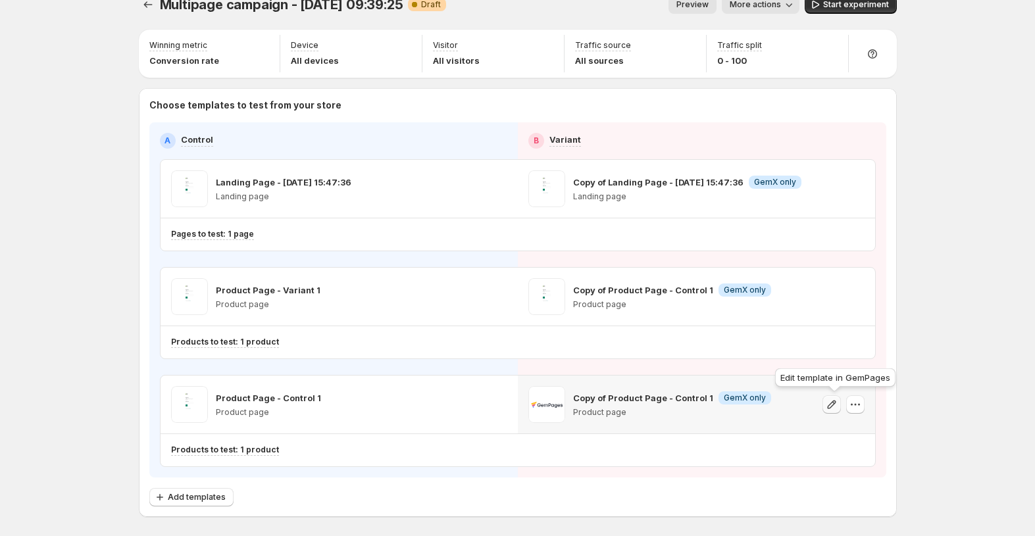
click at [838, 405] on icon "button" at bounding box center [831, 404] width 13 height 13
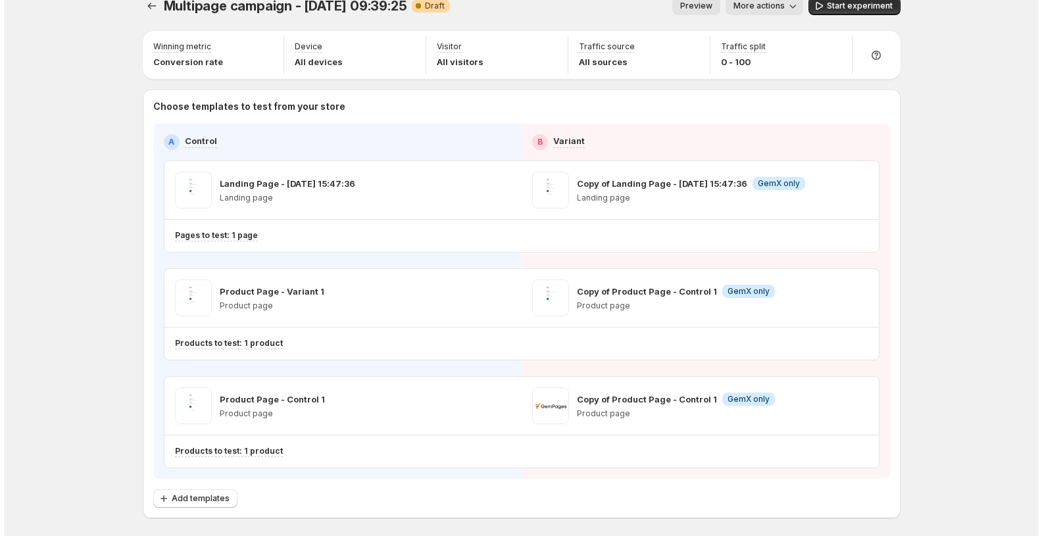
scroll to position [0, 0]
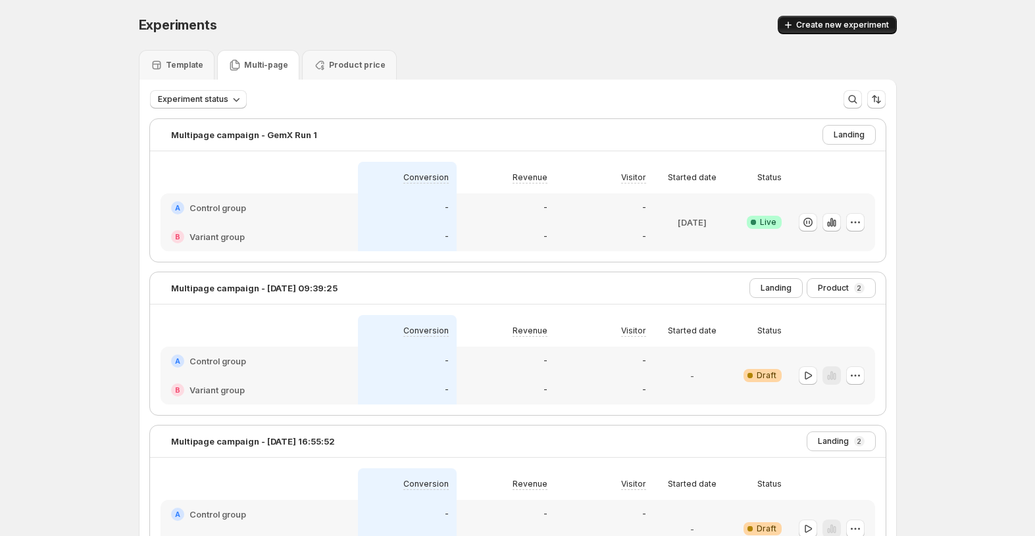
click at [832, 24] on span "Create new experiment" at bounding box center [842, 25] width 93 height 11
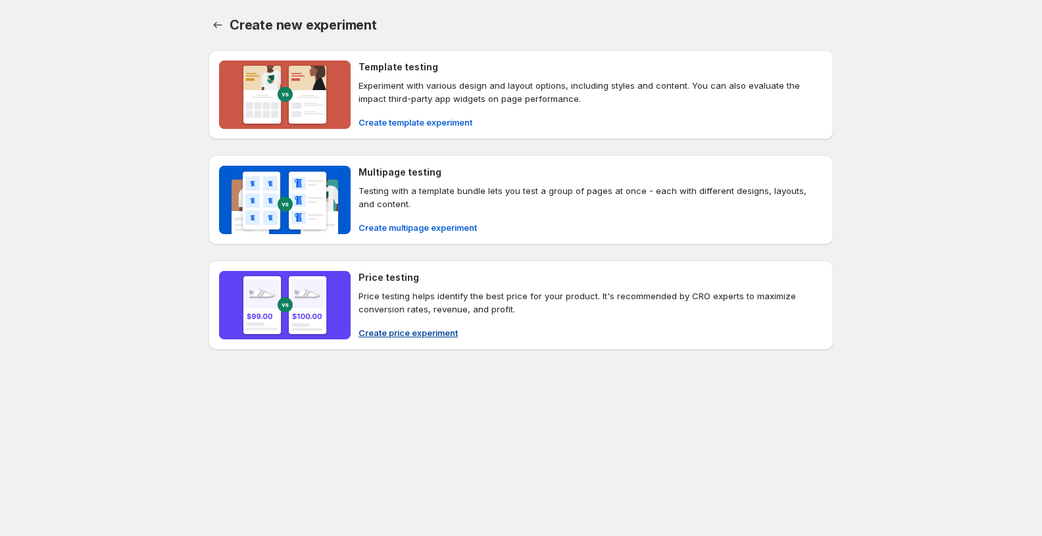
click at [582, 315] on p "Price testing helps identify the best price for your product. It's recommended …" at bounding box center [591, 303] width 465 height 26
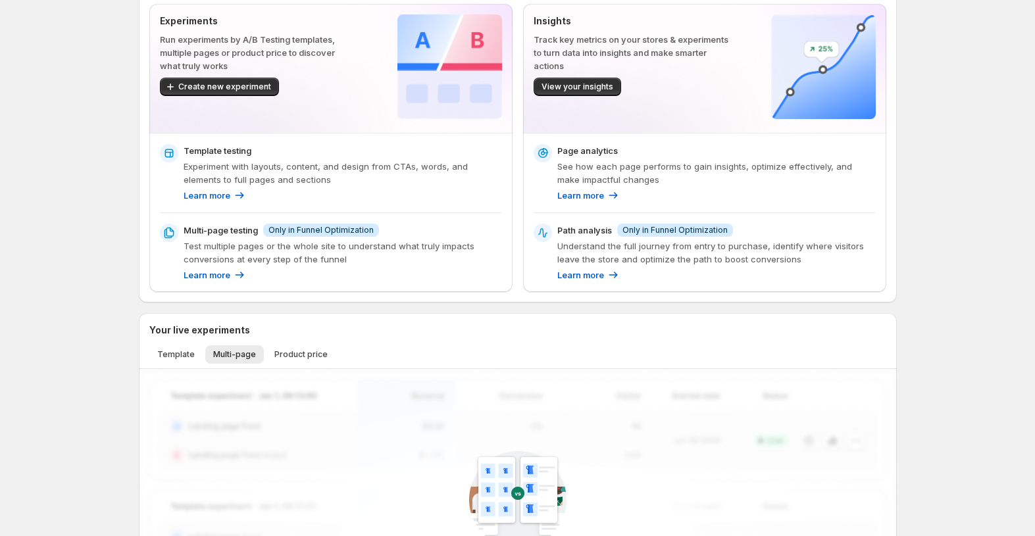
scroll to position [82, 0]
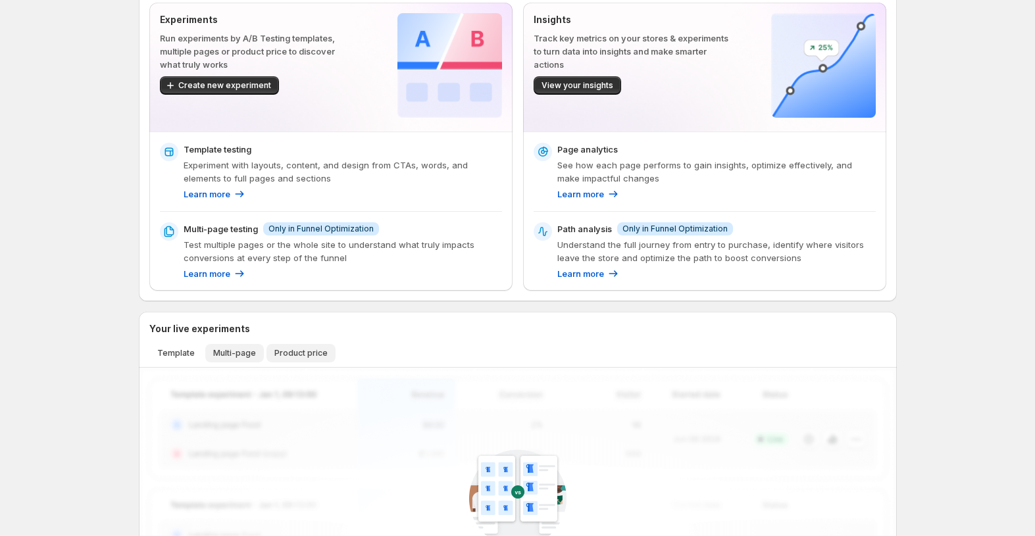
click at [307, 355] on span "Product price" at bounding box center [300, 353] width 53 height 11
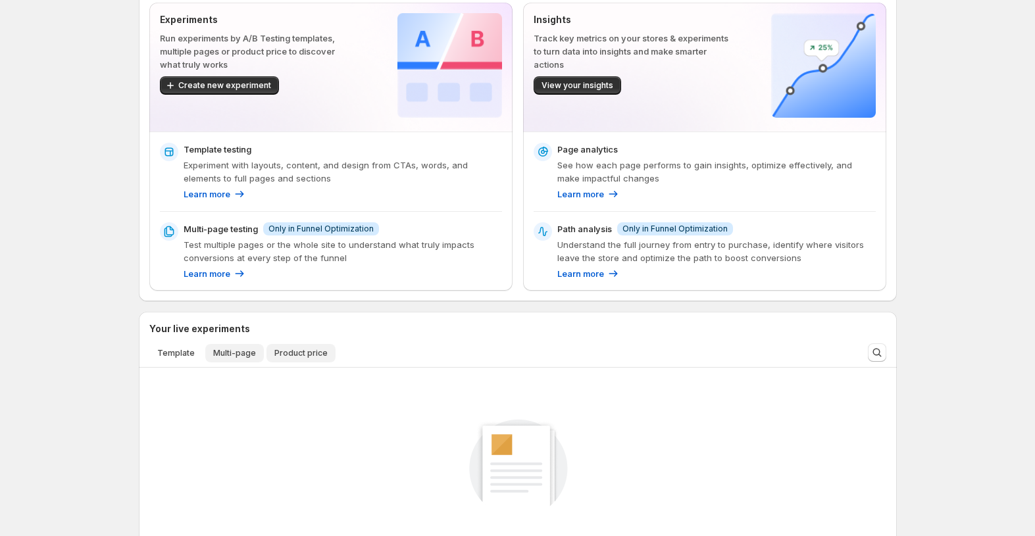
click at [231, 351] on span "Multi-page" at bounding box center [234, 353] width 43 height 11
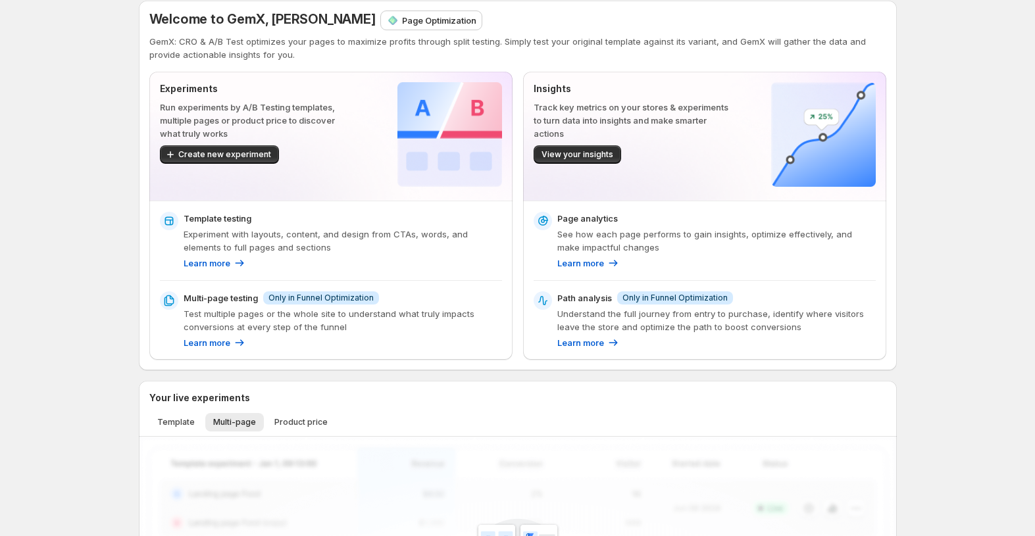
scroll to position [0, 0]
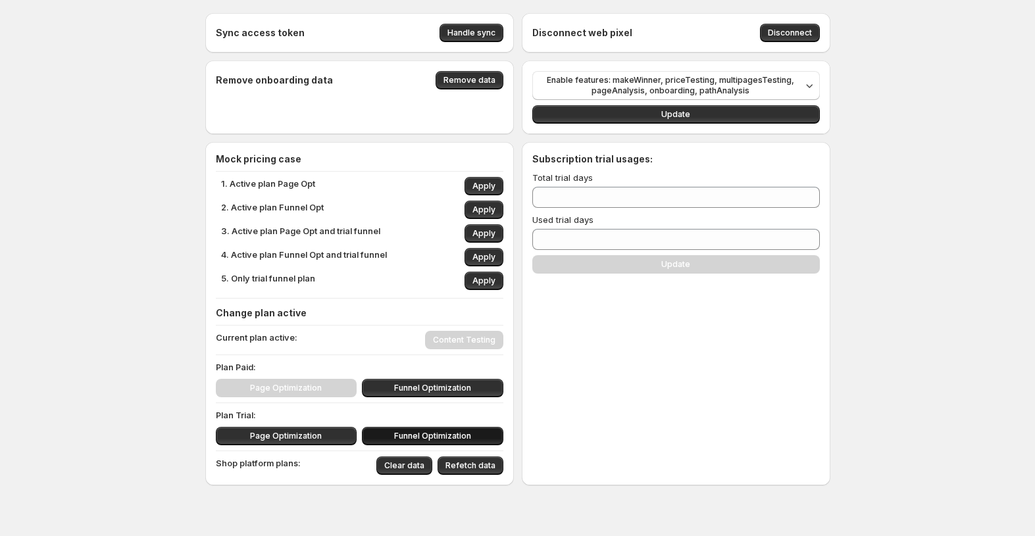
click at [430, 434] on span "Funnel Optimization" at bounding box center [432, 436] width 77 height 11
type input "**"
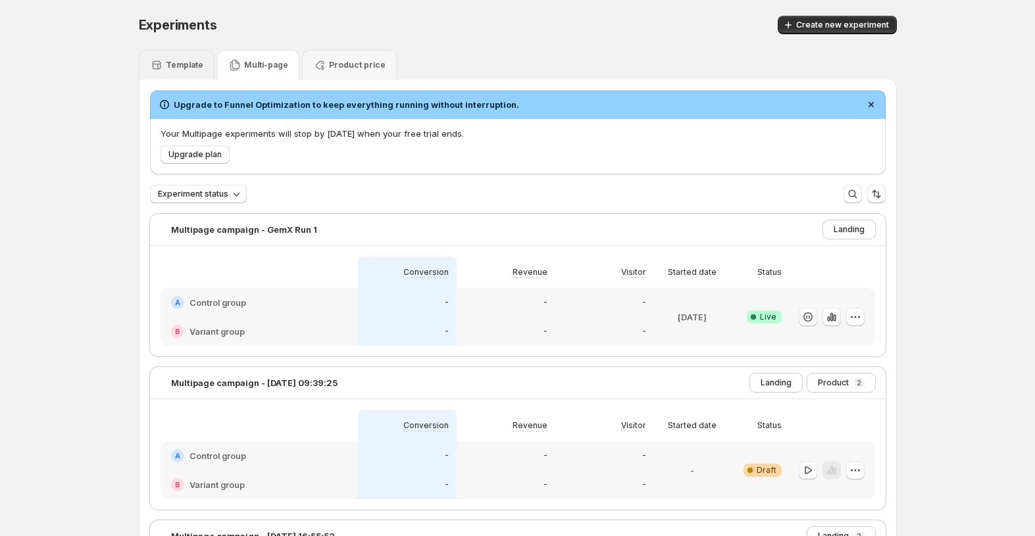
click at [188, 70] on div "Template" at bounding box center [176, 65] width 53 height 13
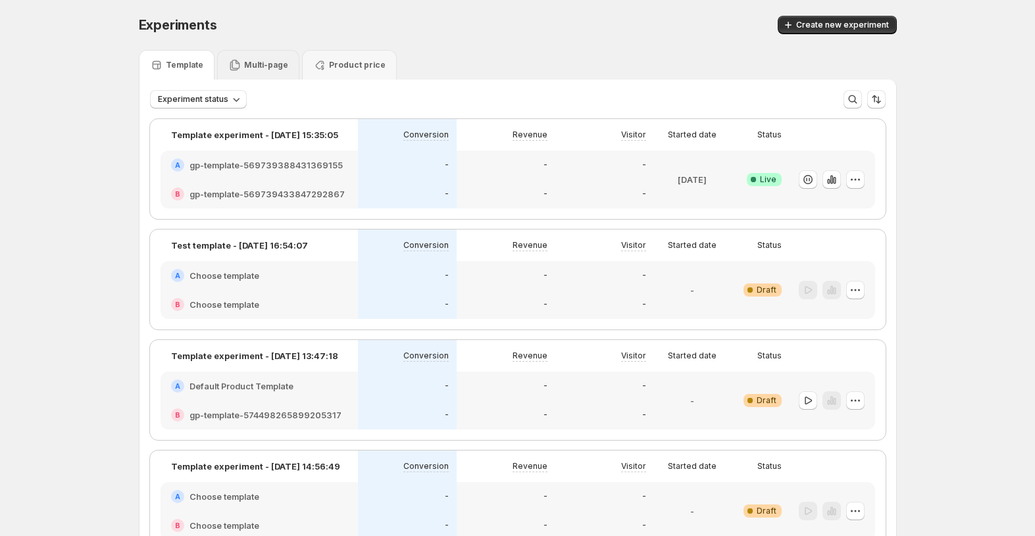
click at [253, 70] on p "Multi-page" at bounding box center [266, 65] width 44 height 11
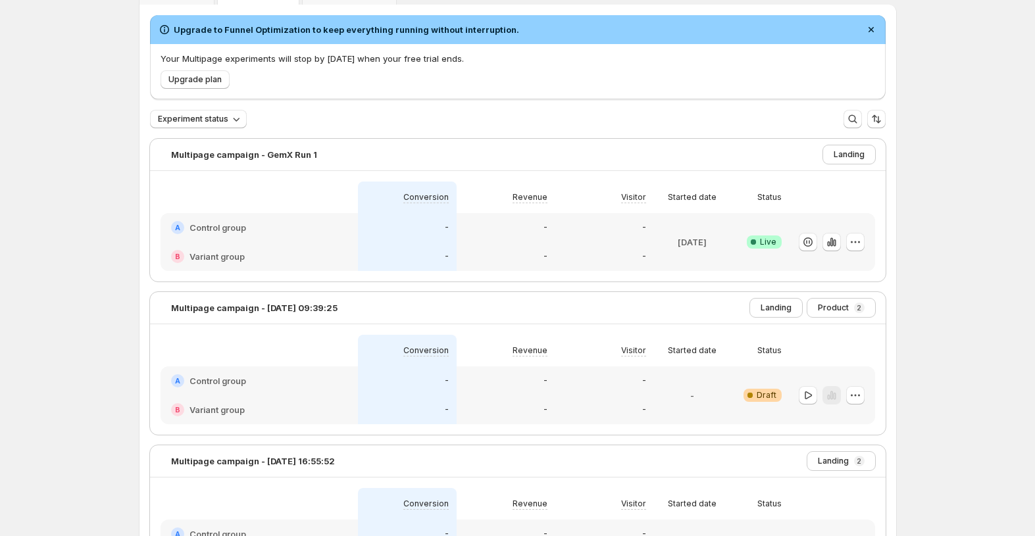
scroll to position [80, 0]
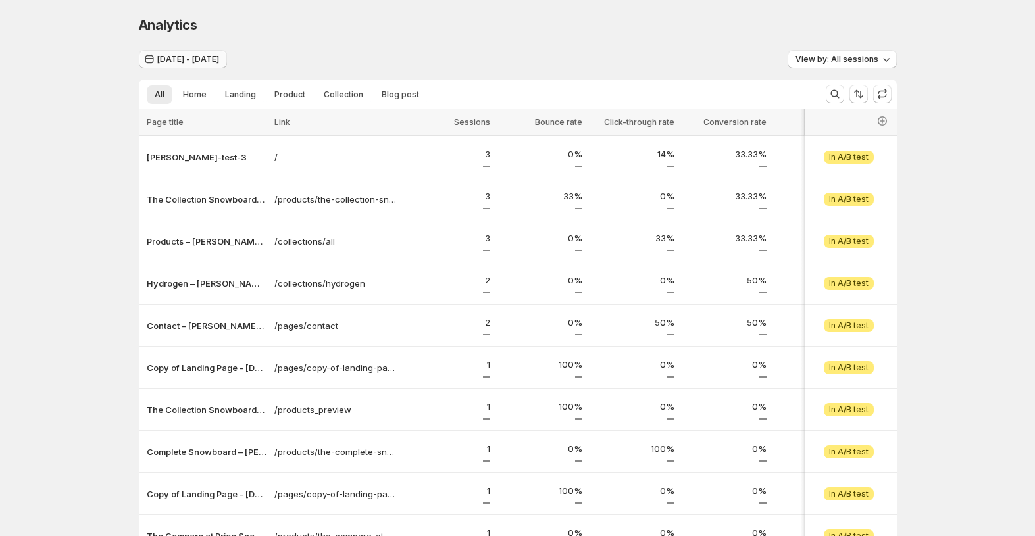
click at [219, 62] on span "May 31, 2025 - Jun 29, 2025" at bounding box center [188, 59] width 62 height 11
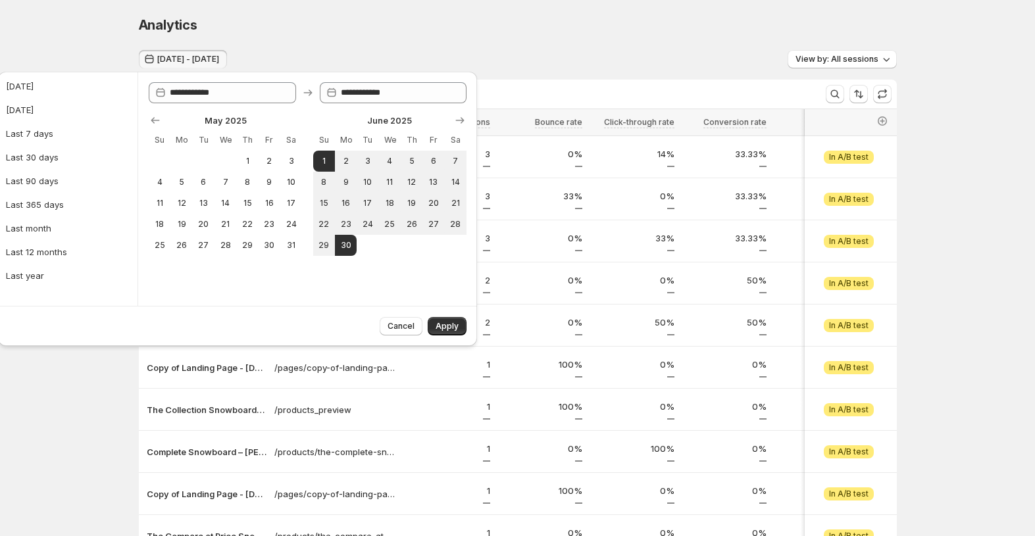
click at [551, 43] on div "Analytics. This page is ready Analytics" at bounding box center [518, 25] width 758 height 50
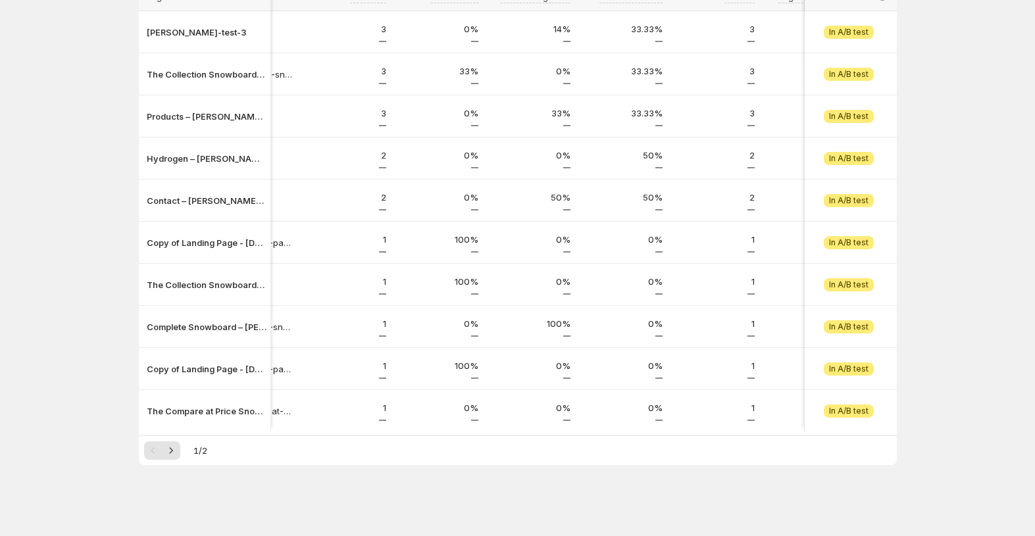
scroll to position [0, 18]
